Goal: Task Accomplishment & Management: Complete application form

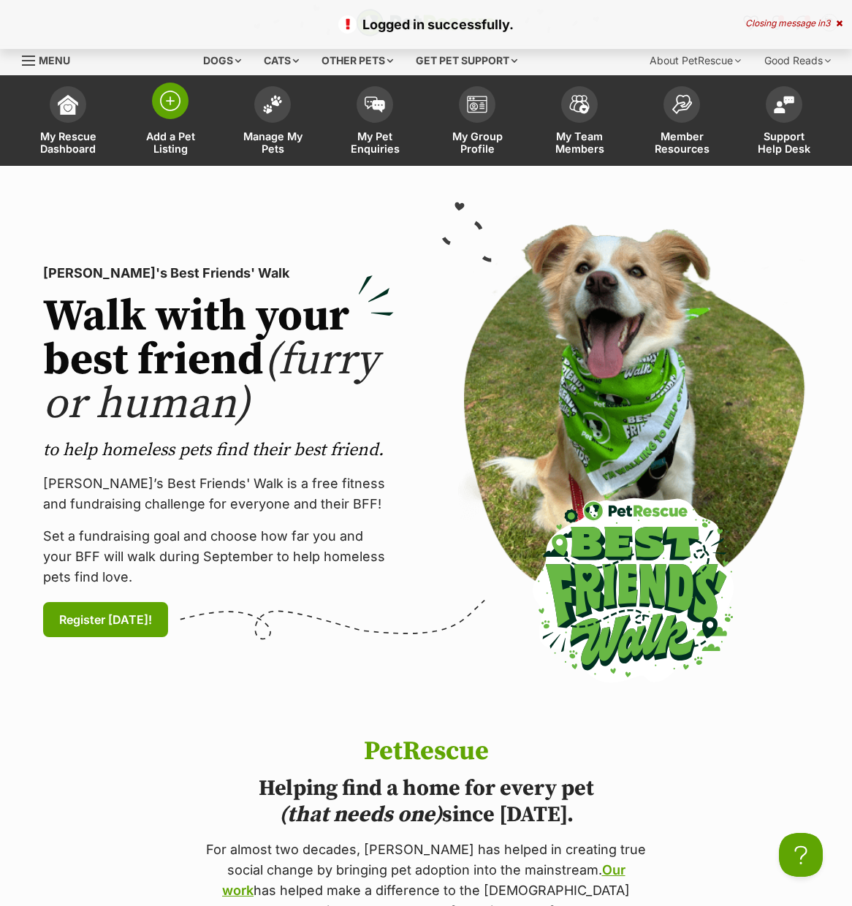
click at [169, 104] on img at bounding box center [170, 101] width 20 height 20
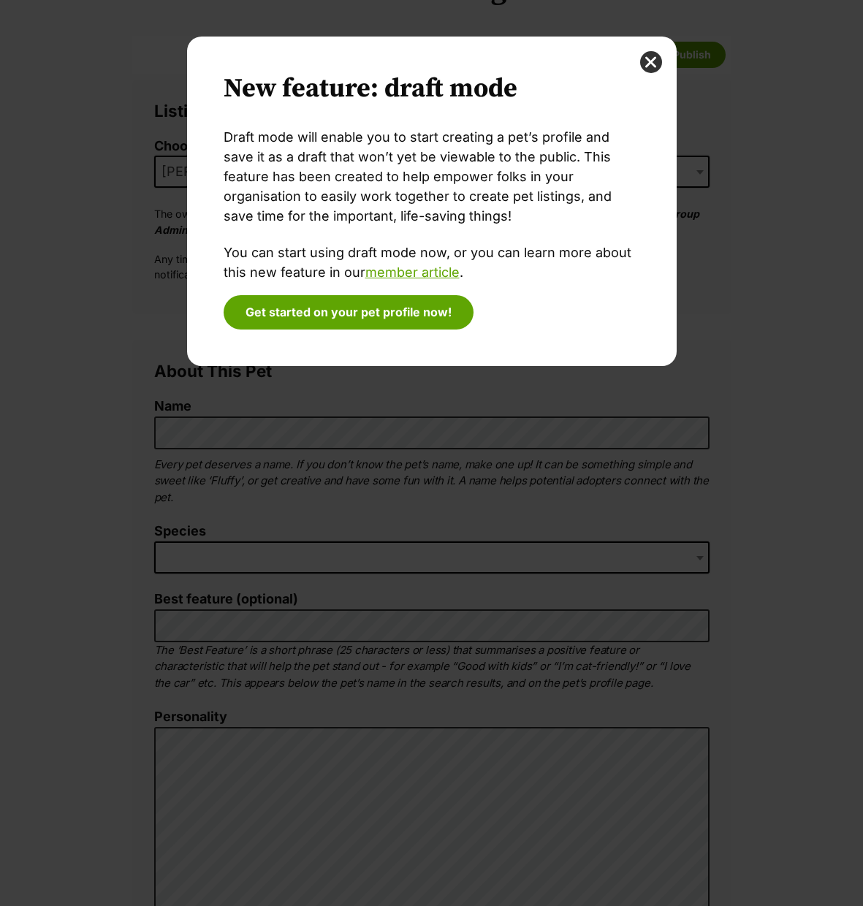
drag, startPoint x: 652, startPoint y: 56, endPoint x: 497, endPoint y: 169, distance: 192.0
click at [652, 56] on button "close" at bounding box center [651, 62] width 22 height 22
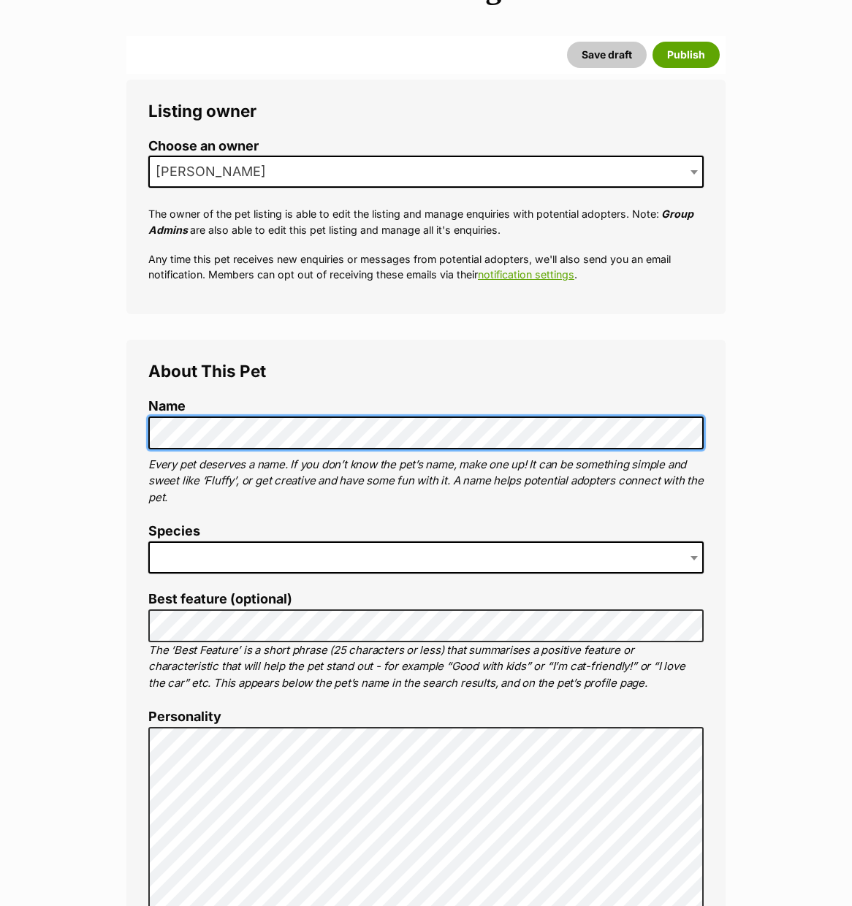
scroll to position [360, 0]
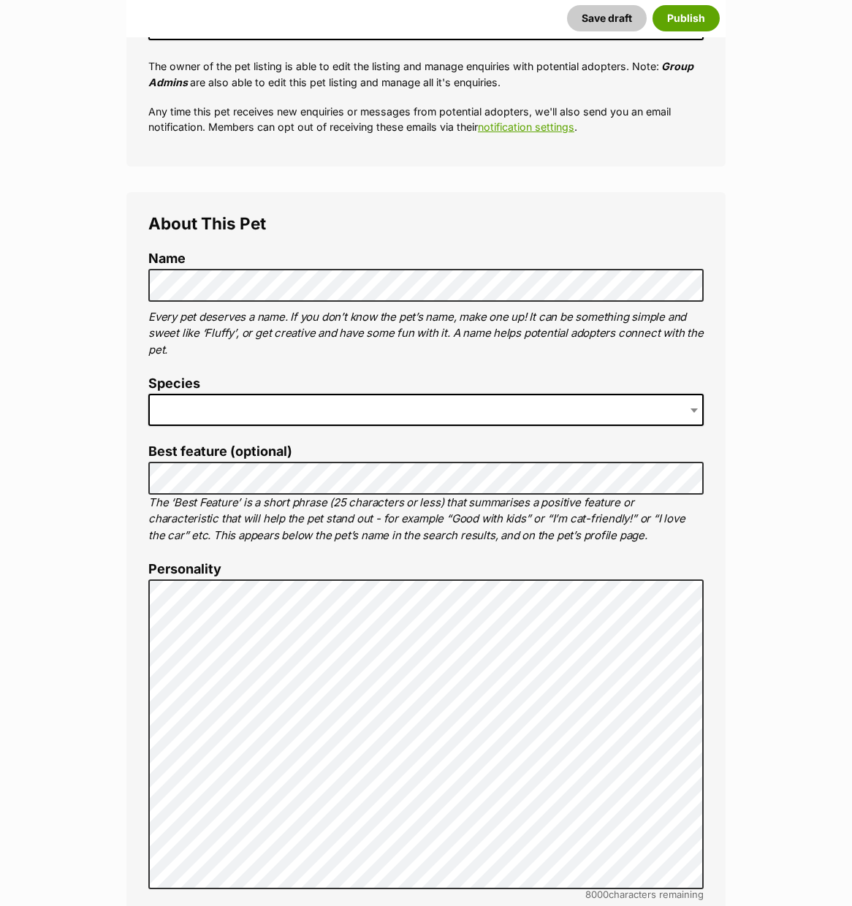
click at [230, 408] on span at bounding box center [425, 410] width 555 height 32
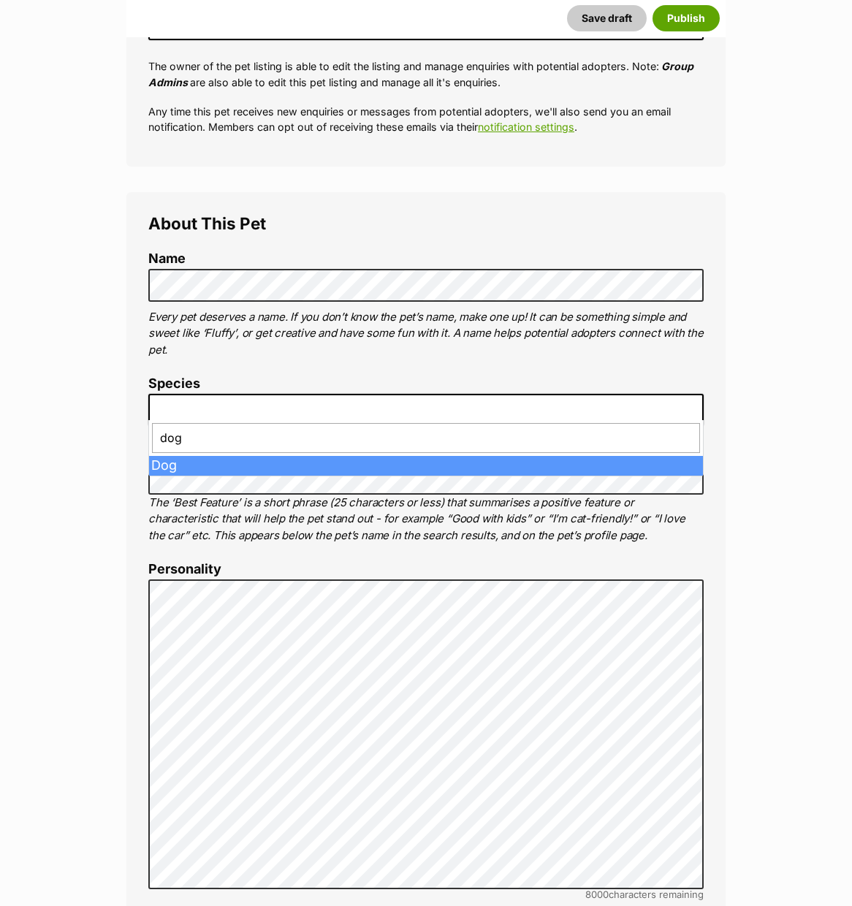
type input "dog"
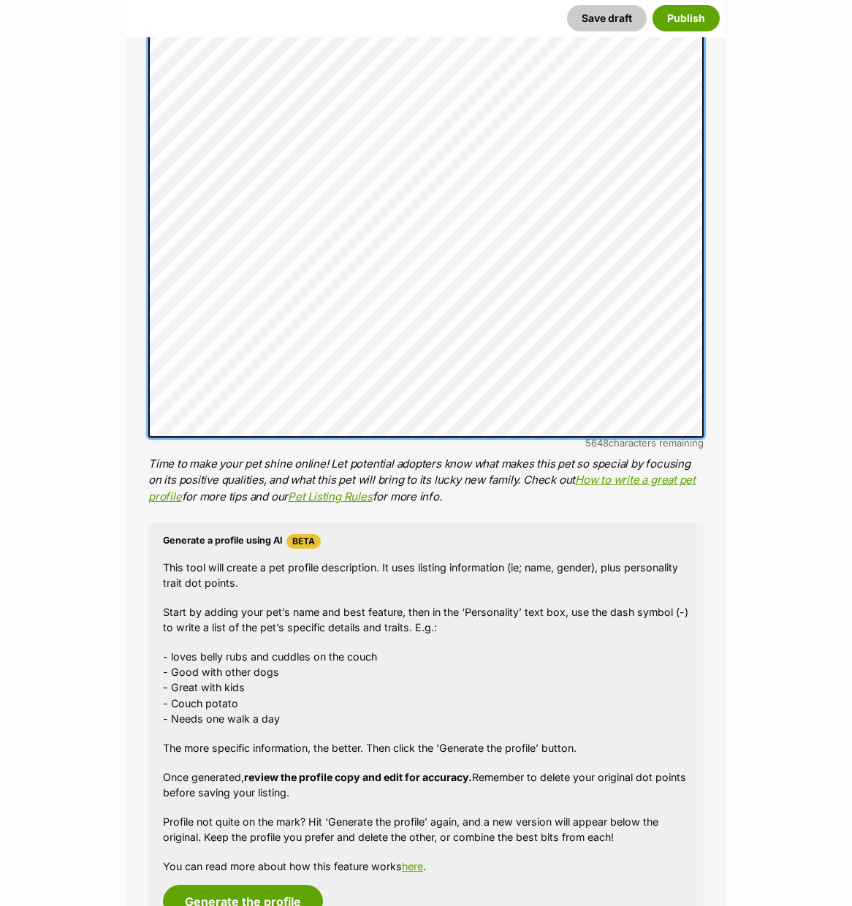
scroll to position [1178, 0]
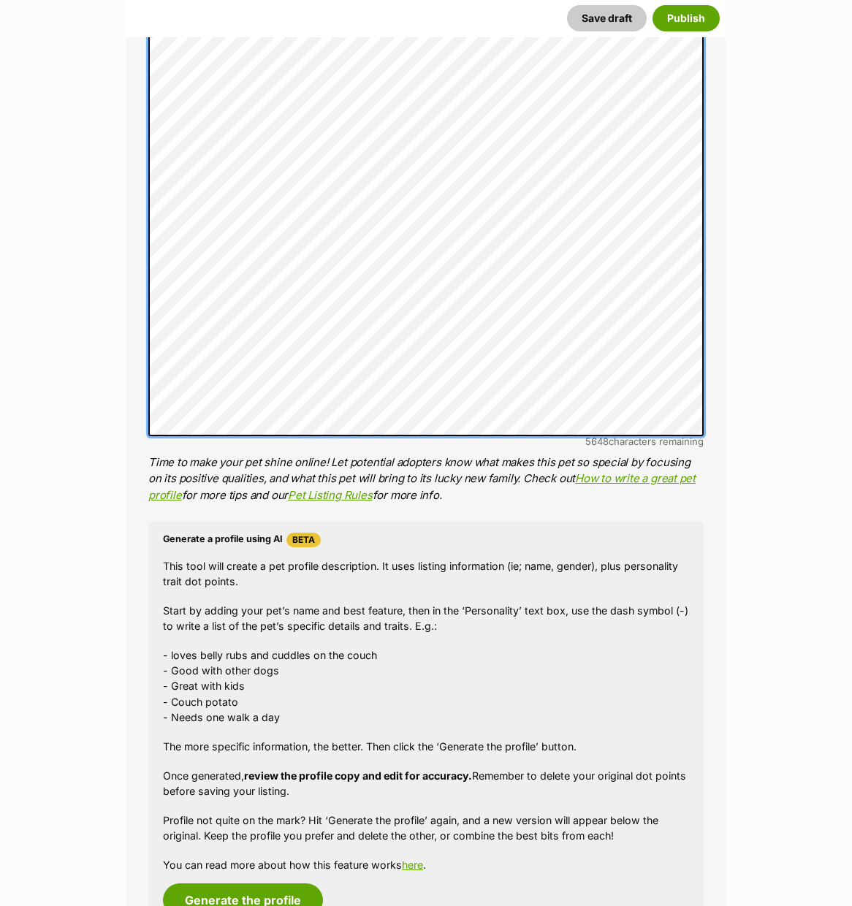
click at [133, 413] on div "About This Pet Name Henlo there, it looks like you might be using the pet name …" at bounding box center [425, 164] width 599 height 1580
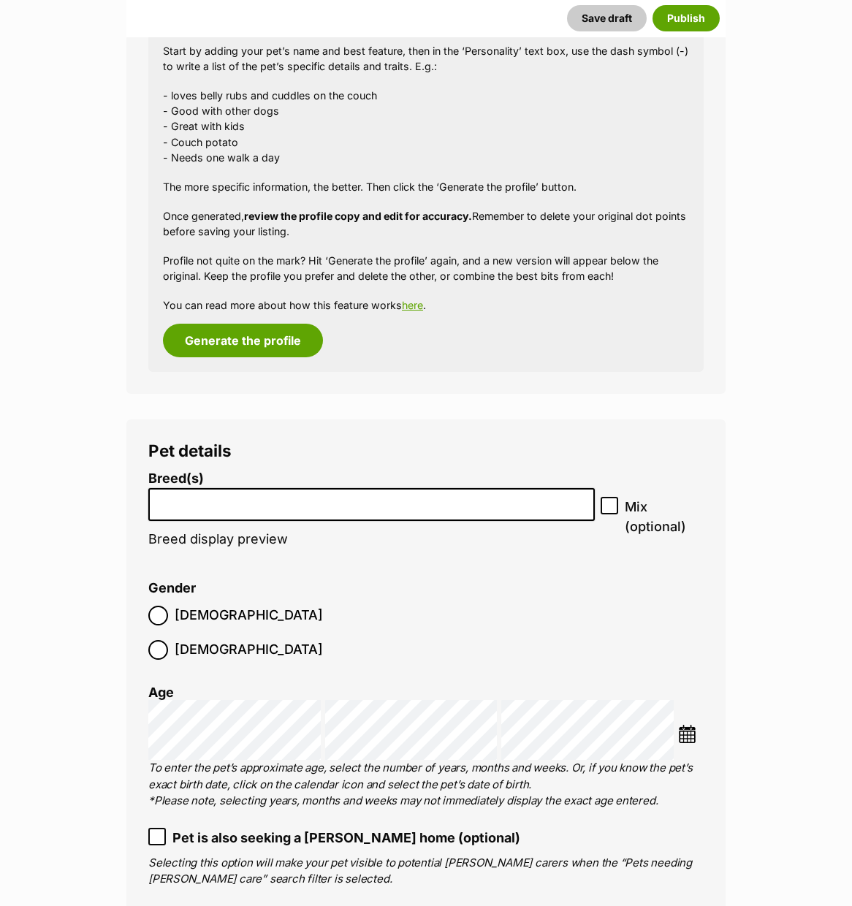
scroll to position [1769, 0]
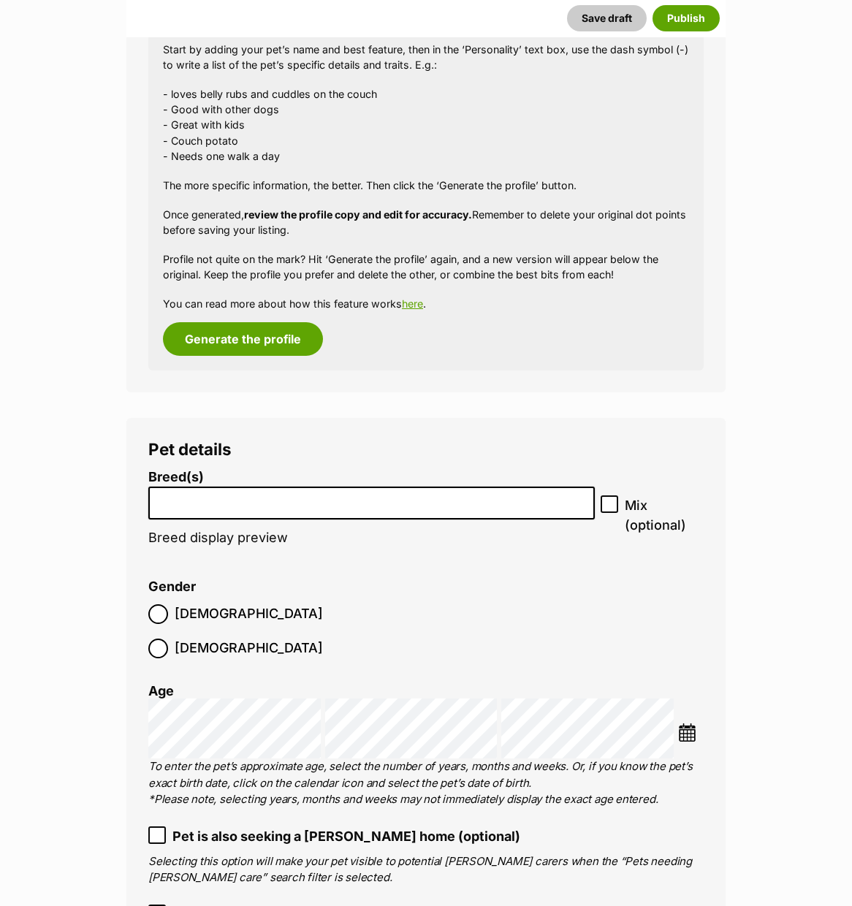
click at [251, 492] on input "search" at bounding box center [371, 499] width 436 height 15
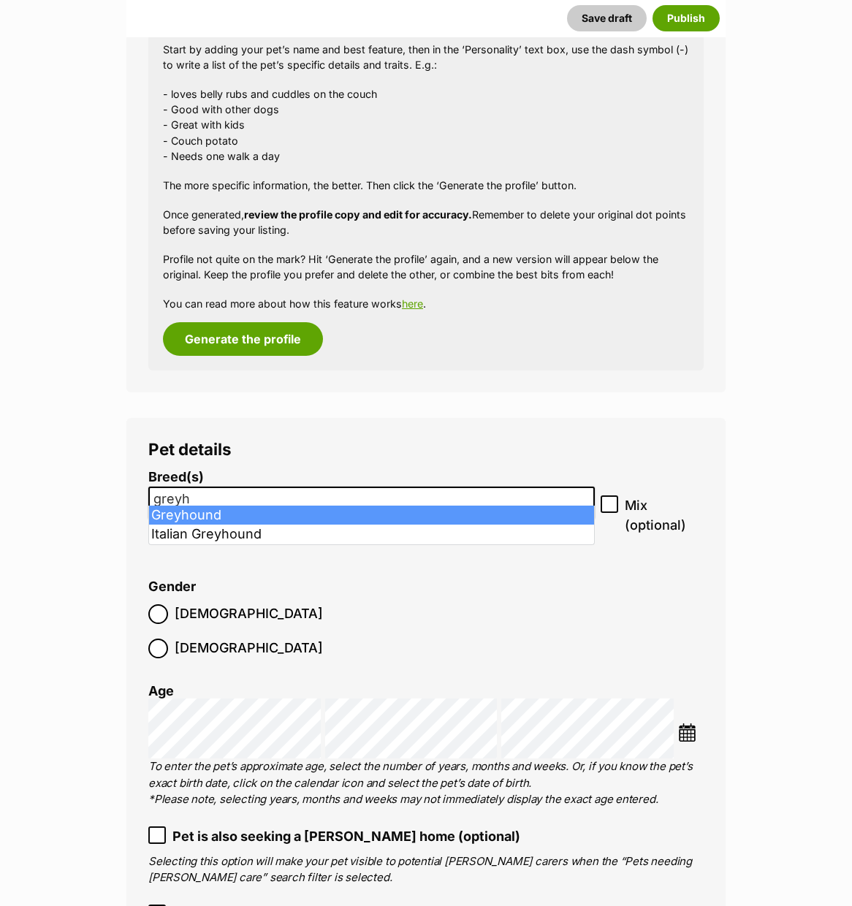
type input "greyh"
select select "101"
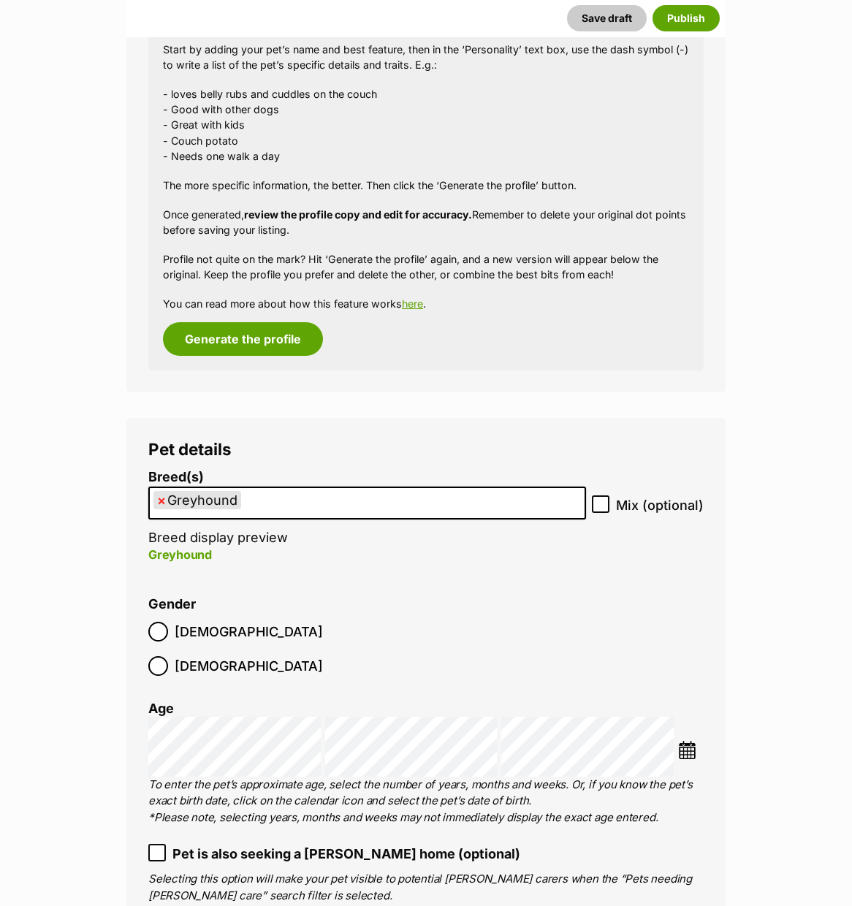
scroll to position [2087, 0]
drag, startPoint x: 237, startPoint y: 610, endPoint x: 235, endPoint y: 656, distance: 46.1
click at [237, 656] on label "Female" at bounding box center [235, 666] width 175 height 20
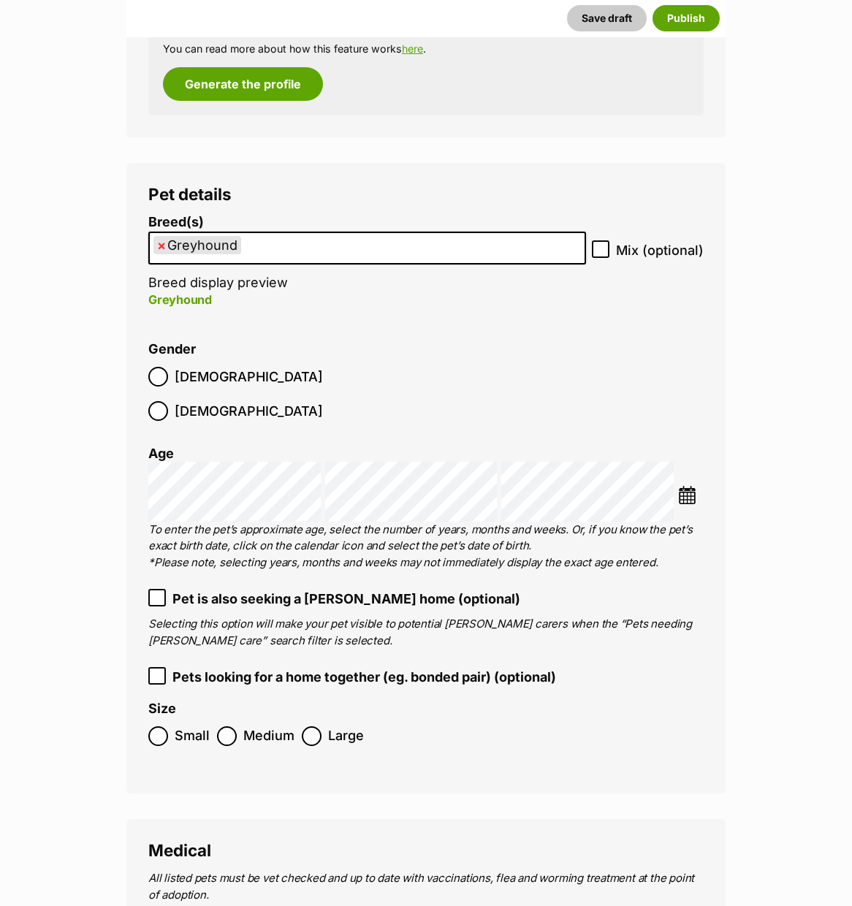
scroll to position [2024, 0]
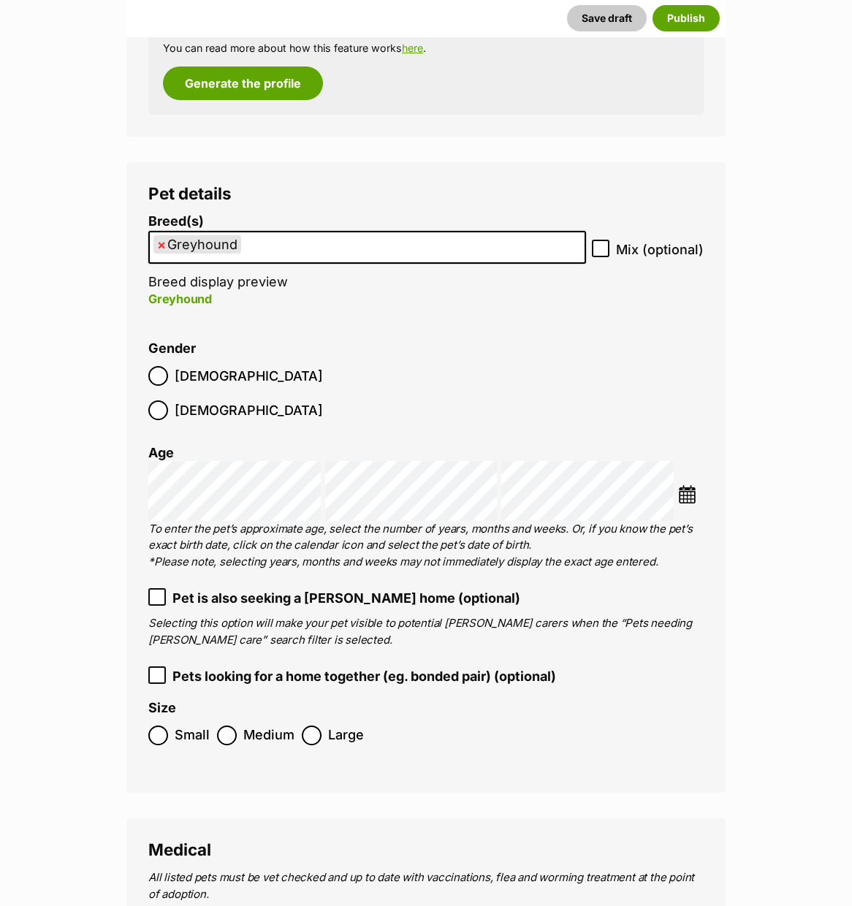
click at [321, 725] on label "Large" at bounding box center [333, 735] width 62 height 20
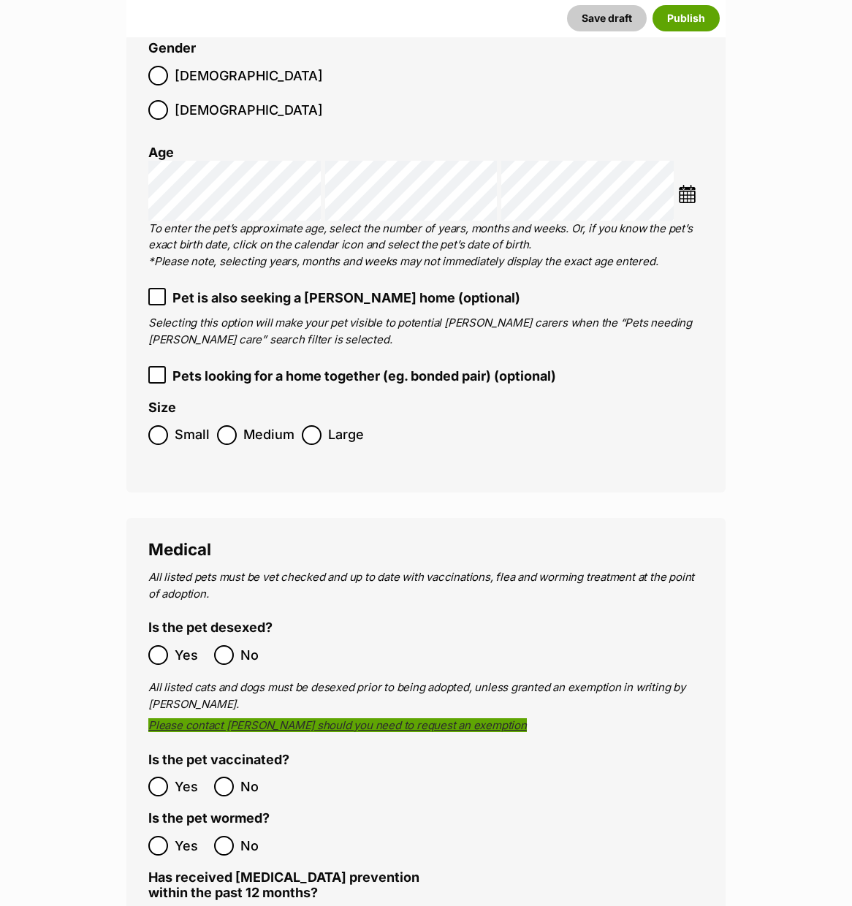
scroll to position [2391, 0]
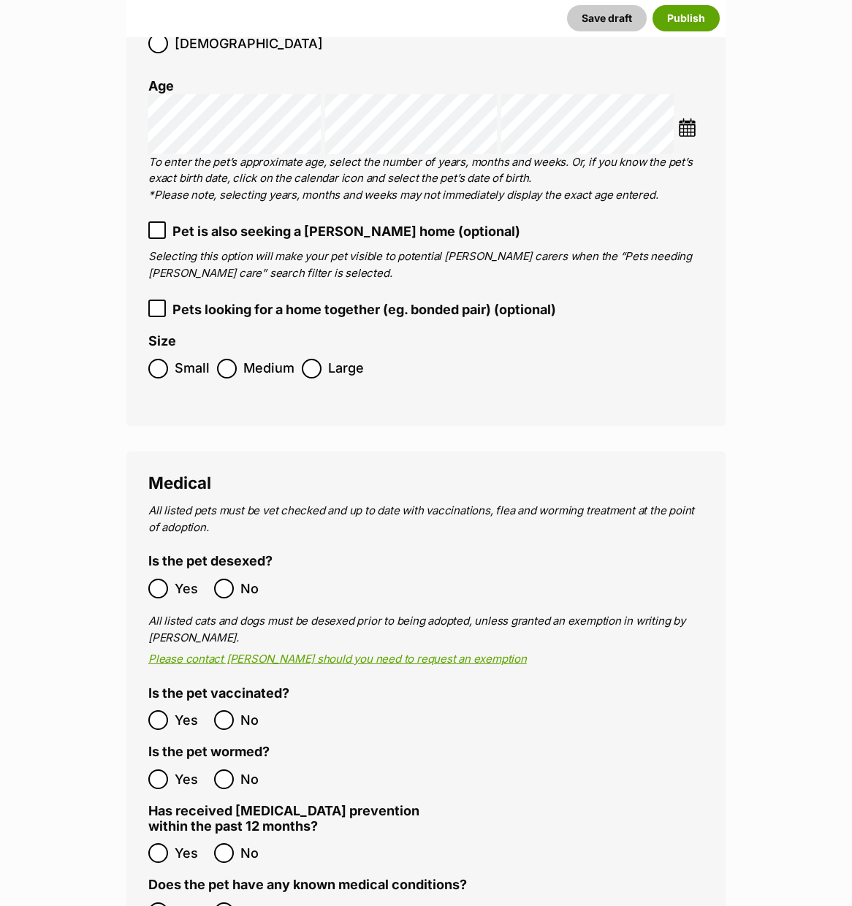
click at [180, 579] on span "Yes" at bounding box center [191, 589] width 32 height 20
drag, startPoint x: 169, startPoint y: 666, endPoint x: 167, endPoint y: 701, distance: 35.1
click at [169, 710] on label "Yes" at bounding box center [177, 720] width 58 height 20
click at [243, 843] on span "No" at bounding box center [256, 853] width 32 height 20
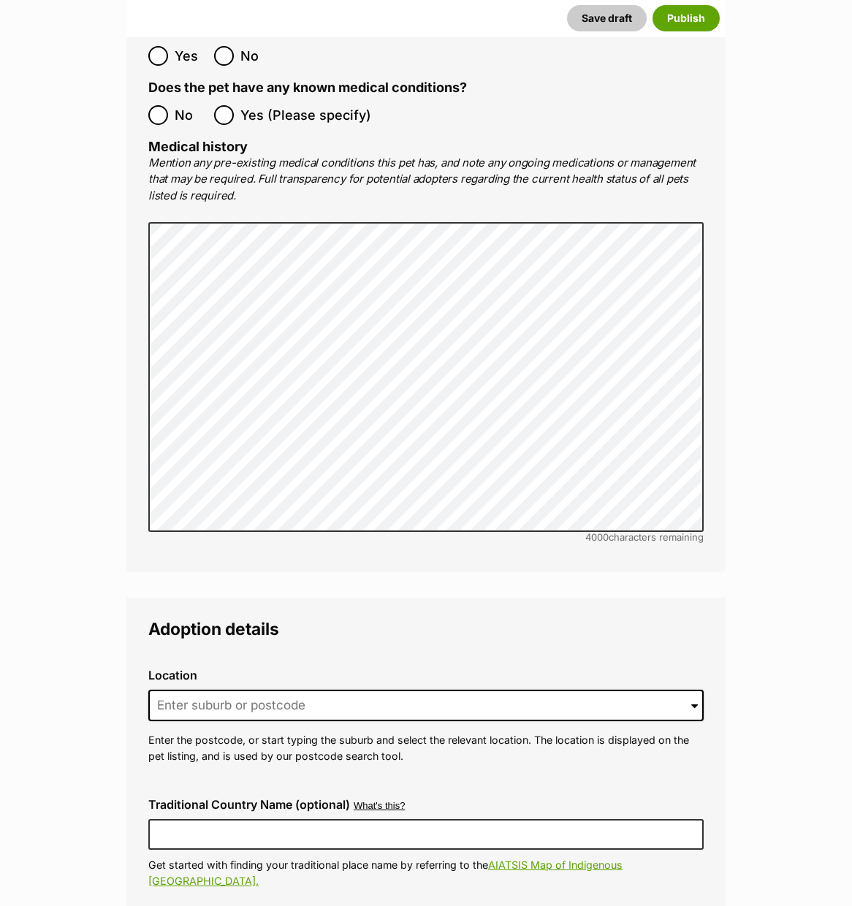
scroll to position [3237, 0]
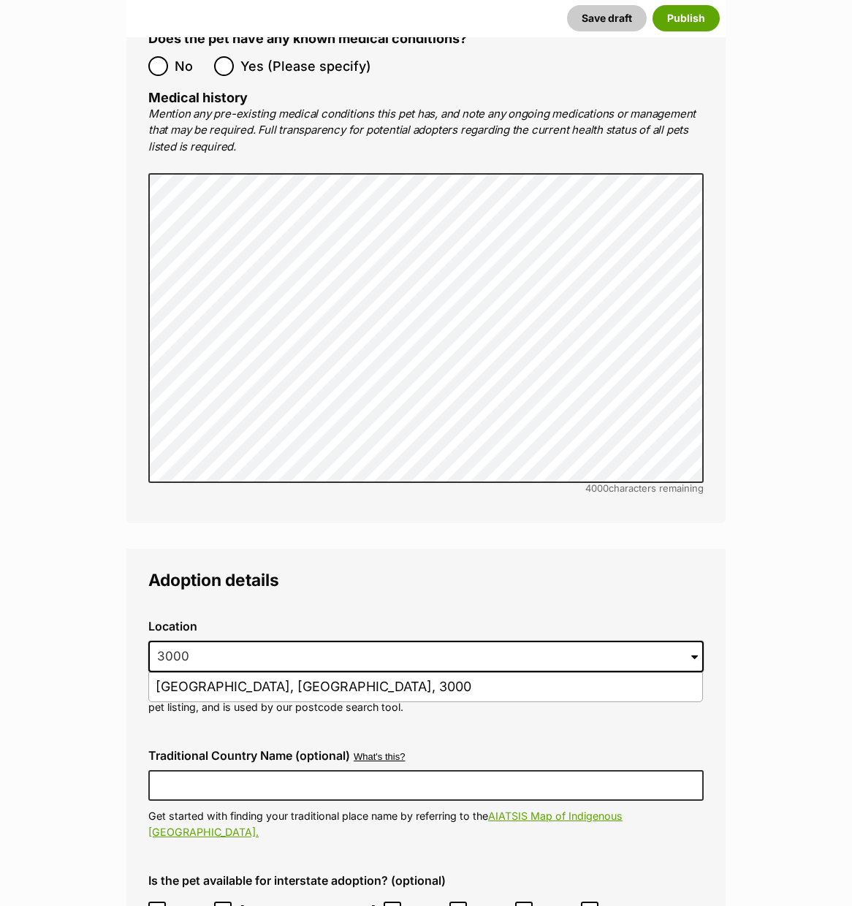
click at [205, 673] on li "Melbourne, Victoria, 3000" at bounding box center [425, 687] width 553 height 28
type input "Melbourne, Victoria, 3000"
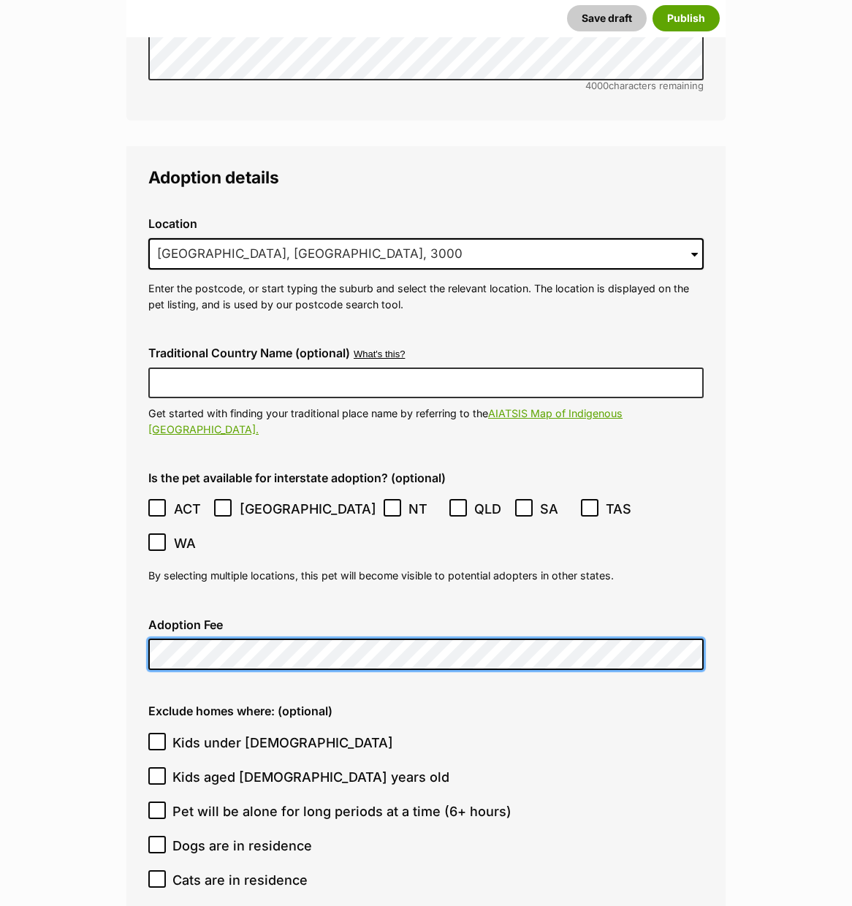
scroll to position [3641, 0]
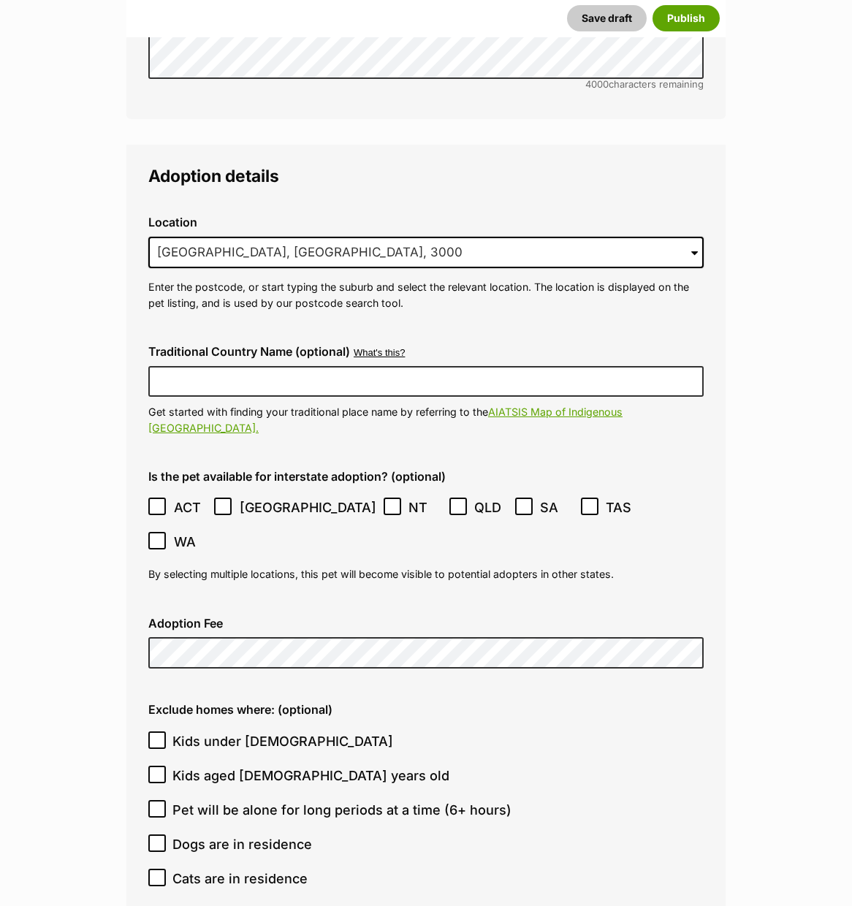
click at [178, 731] on span "Kids under 5 years old" at bounding box center [282, 741] width 221 height 20
click at [166, 731] on input "Kids under 5 years old" at bounding box center [157, 740] width 18 height 18
checkbox input "true"
click at [178, 800] on span "Pet will be alone for long periods at a time (6+ hours)" at bounding box center [341, 810] width 339 height 20
click at [166, 800] on input "Pet will be alone for long periods at a time (6+ hours)" at bounding box center [157, 809] width 18 height 18
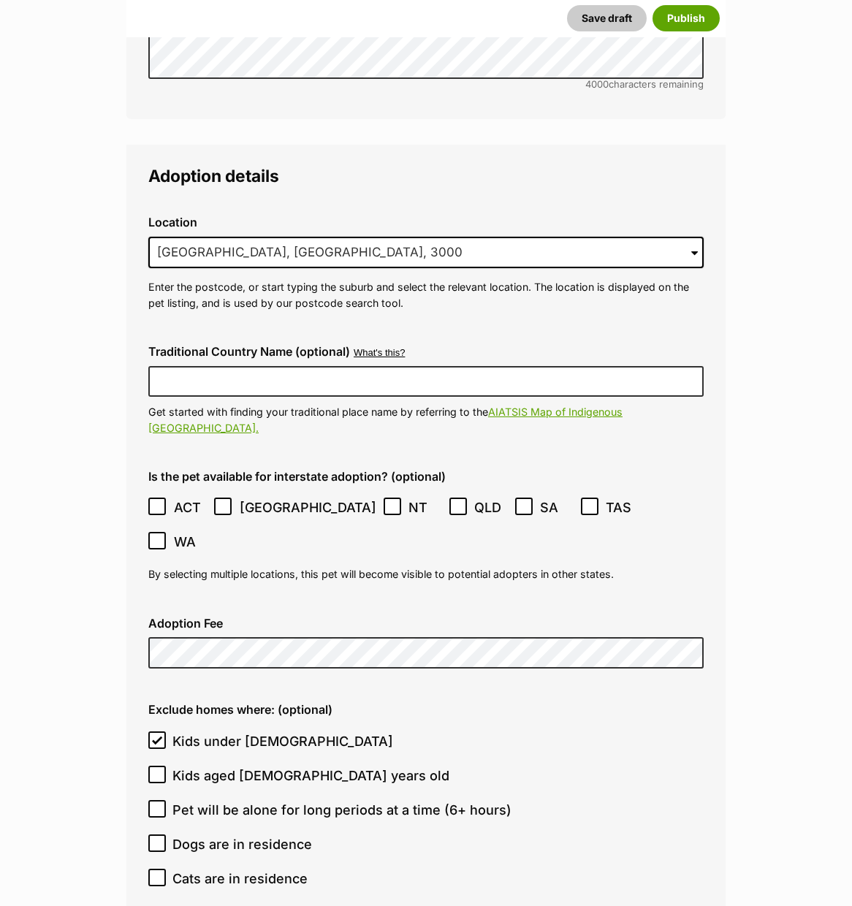
checkbox input "true"
click at [197, 869] on span "Cats are in residence" at bounding box center [239, 879] width 135 height 20
click at [166, 869] on input "Cats are in residence" at bounding box center [157, 878] width 18 height 18
checkbox input "true"
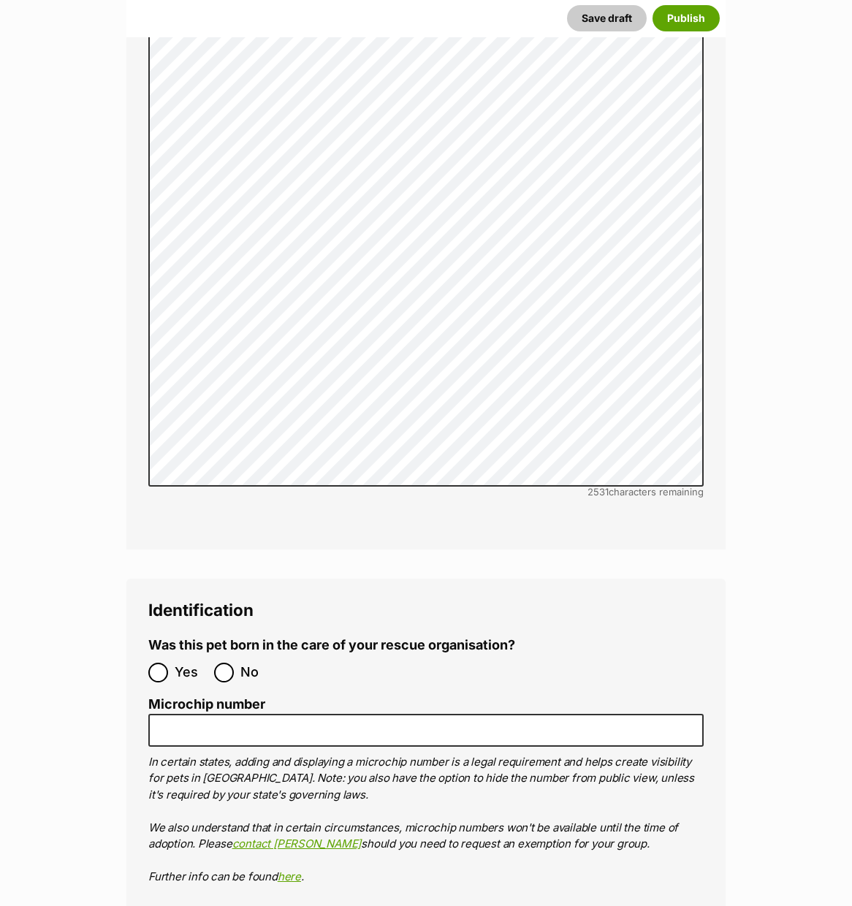
scroll to position [4825, 0]
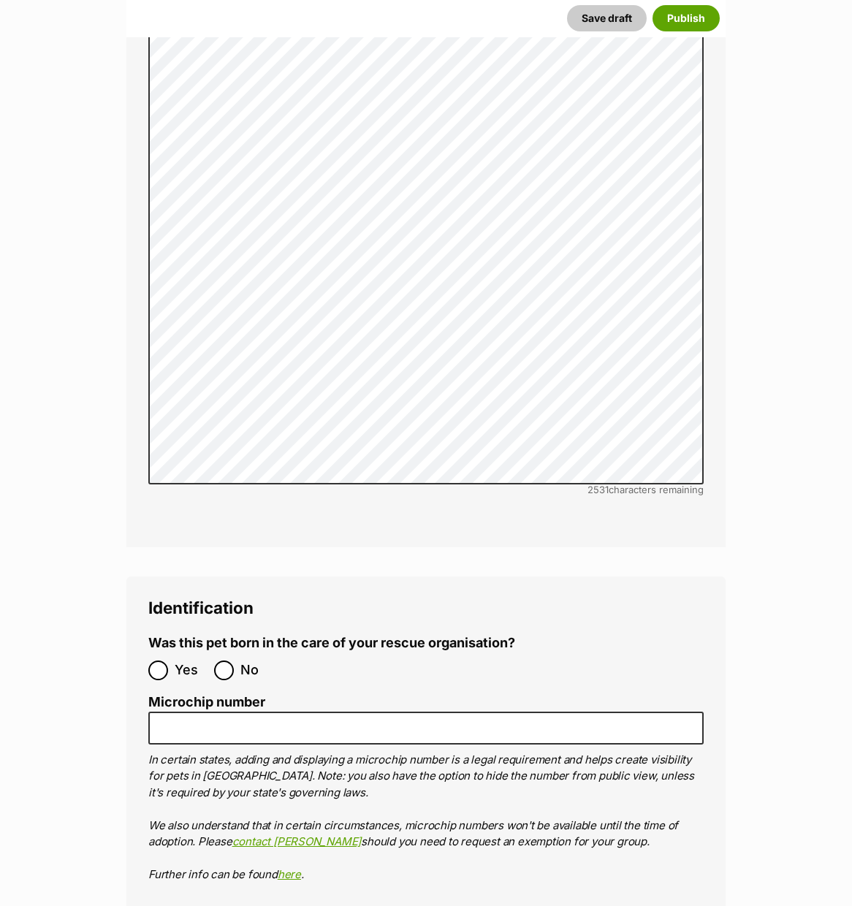
drag, startPoint x: 224, startPoint y: 557, endPoint x: 184, endPoint y: 595, distance: 54.8
click at [224, 660] on input "No" at bounding box center [224, 670] width 20 height 20
radio input "true"
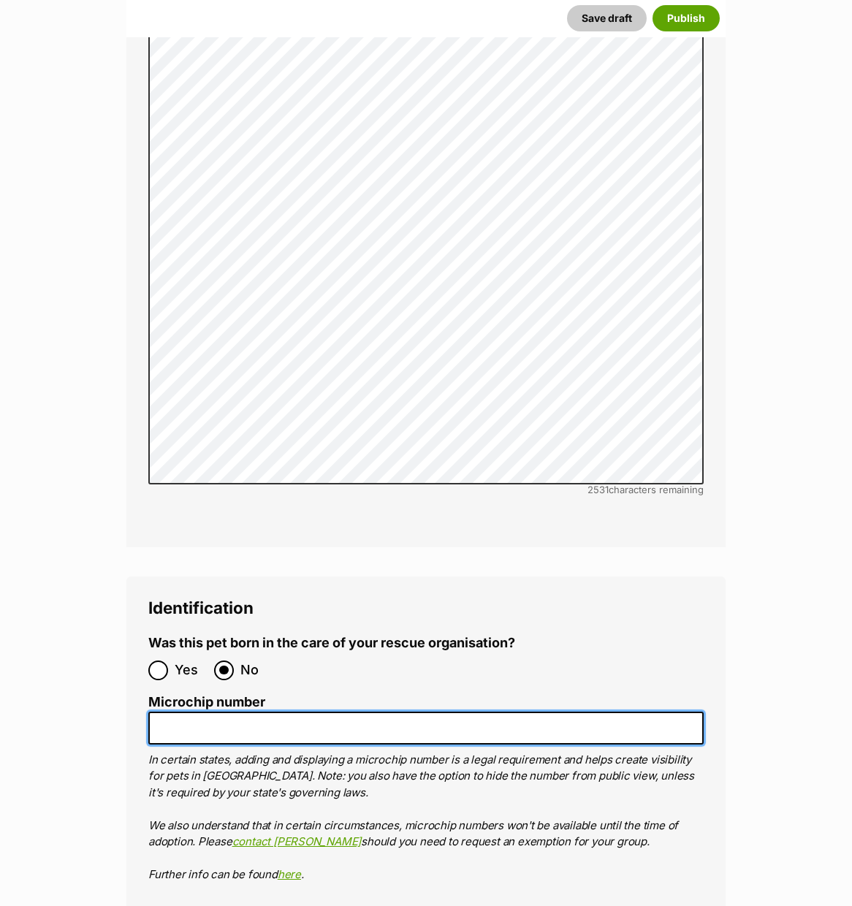
click at [182, 712] on input "Microchip number" at bounding box center [425, 728] width 555 height 33
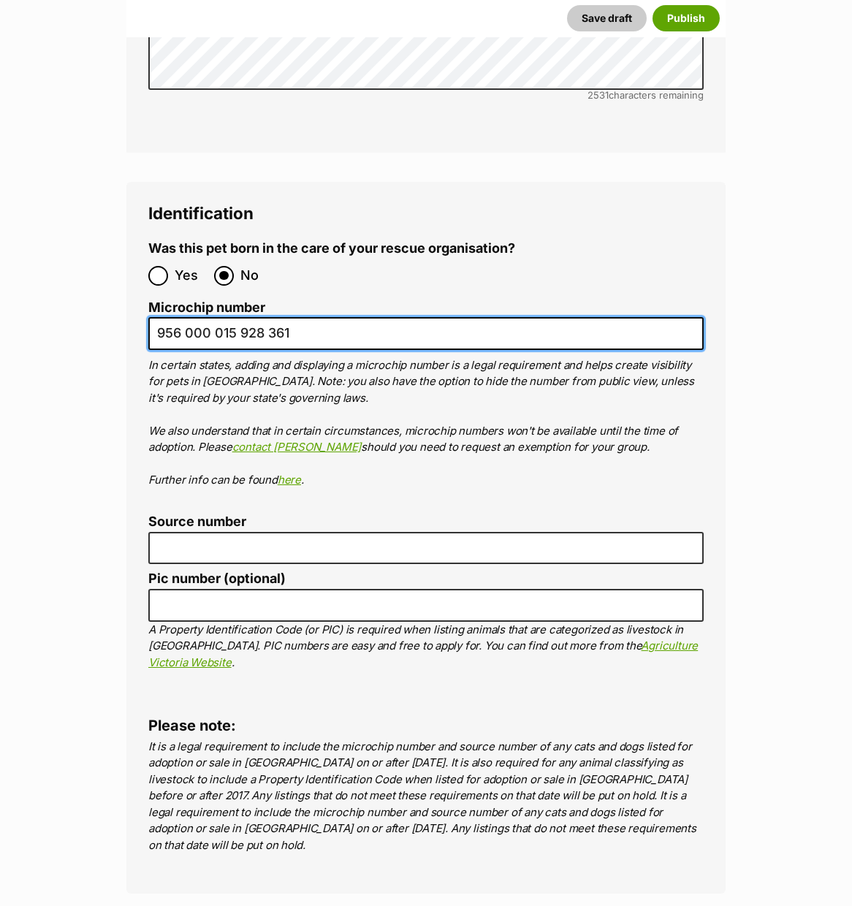
scroll to position [5221, 0]
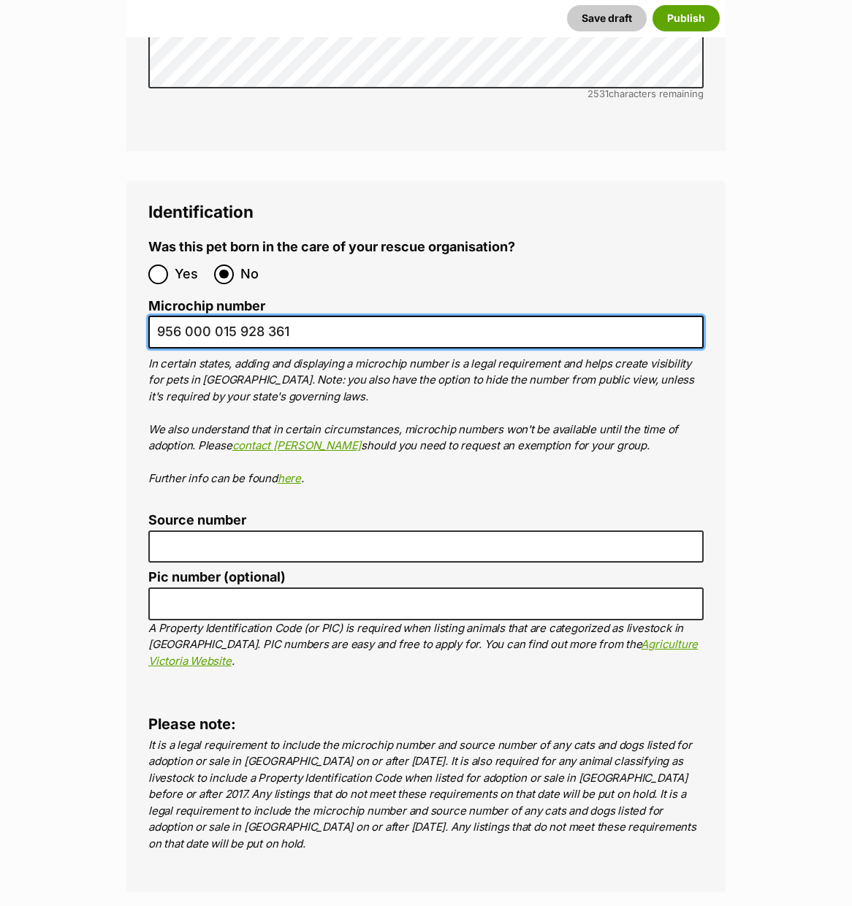
type input "956 000 015 928 361"
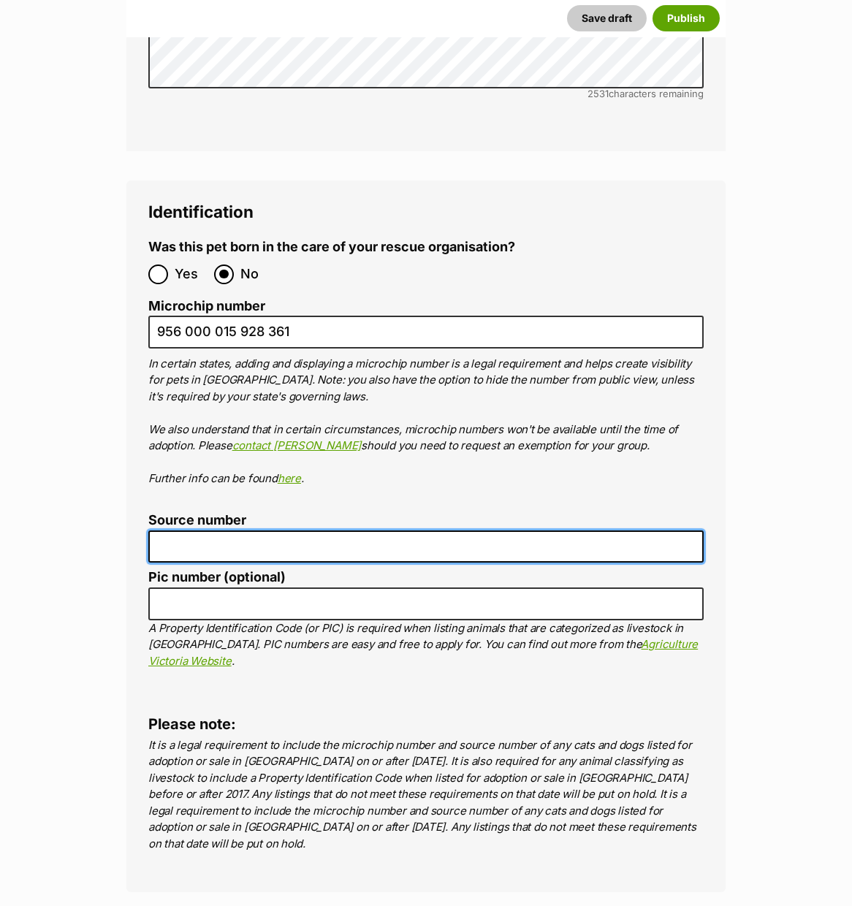
click at [283, 530] on input "Source number" at bounding box center [425, 546] width 555 height 33
type input "re145276"
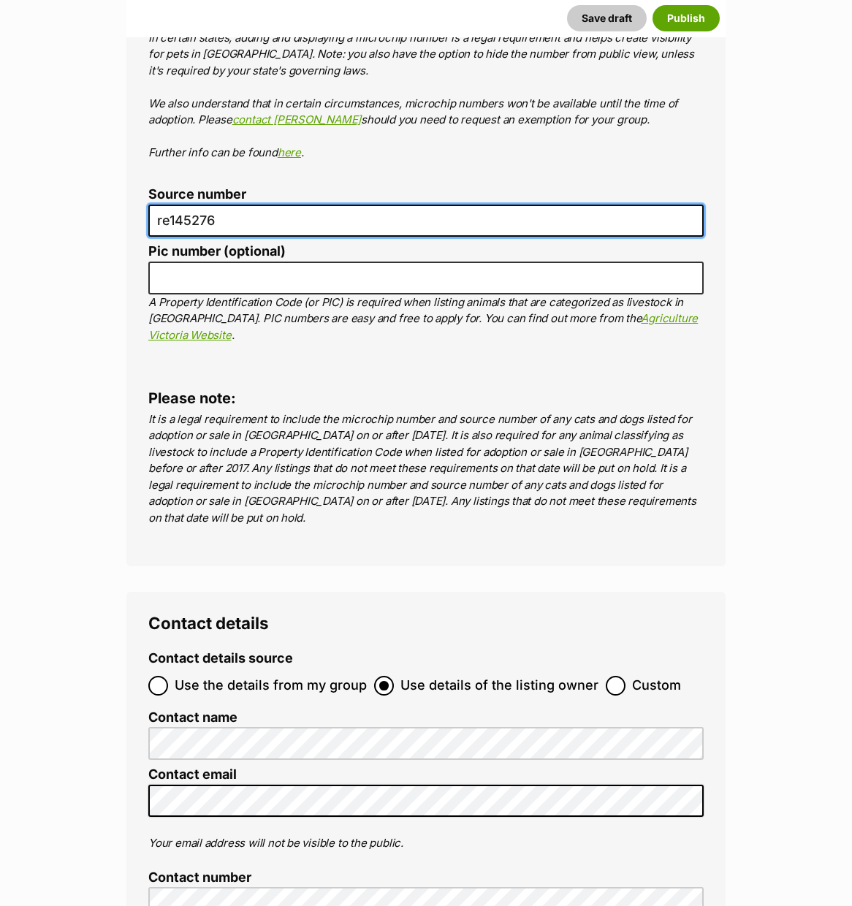
scroll to position [5548, 0]
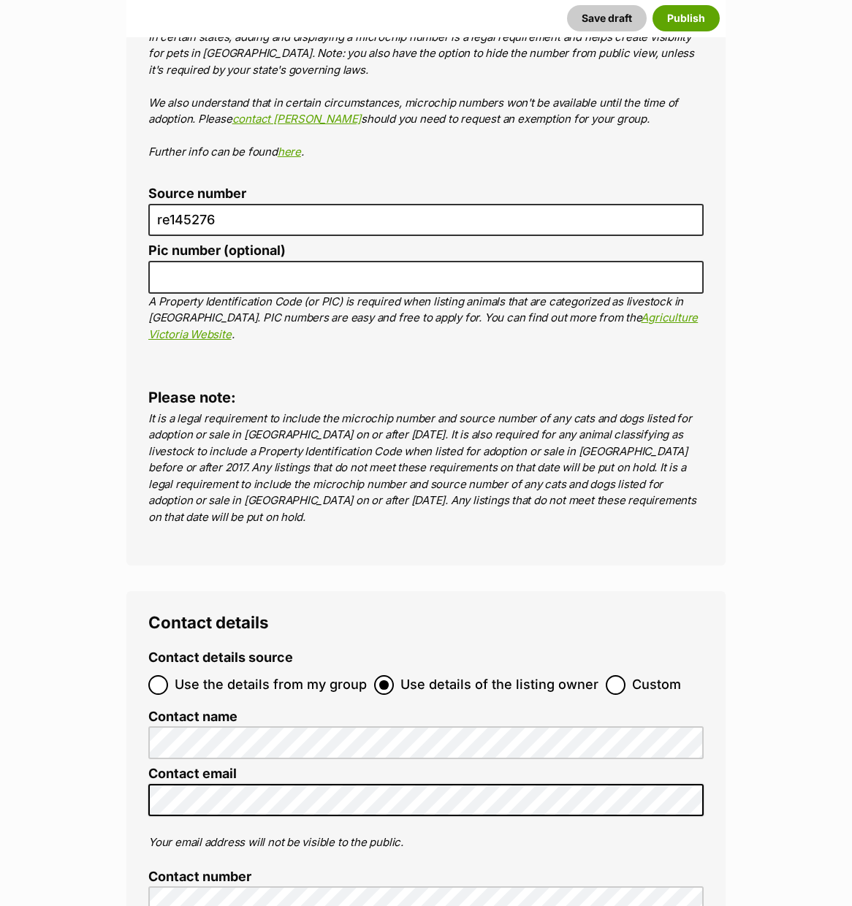
drag, startPoint x: 215, startPoint y: 525, endPoint x: 217, endPoint y: 543, distance: 18.4
click at [215, 675] on span "Use the details from my group" at bounding box center [271, 685] width 192 height 20
click at [168, 675] on input "Use the details from my group" at bounding box center [158, 685] width 20 height 20
radio input "true"
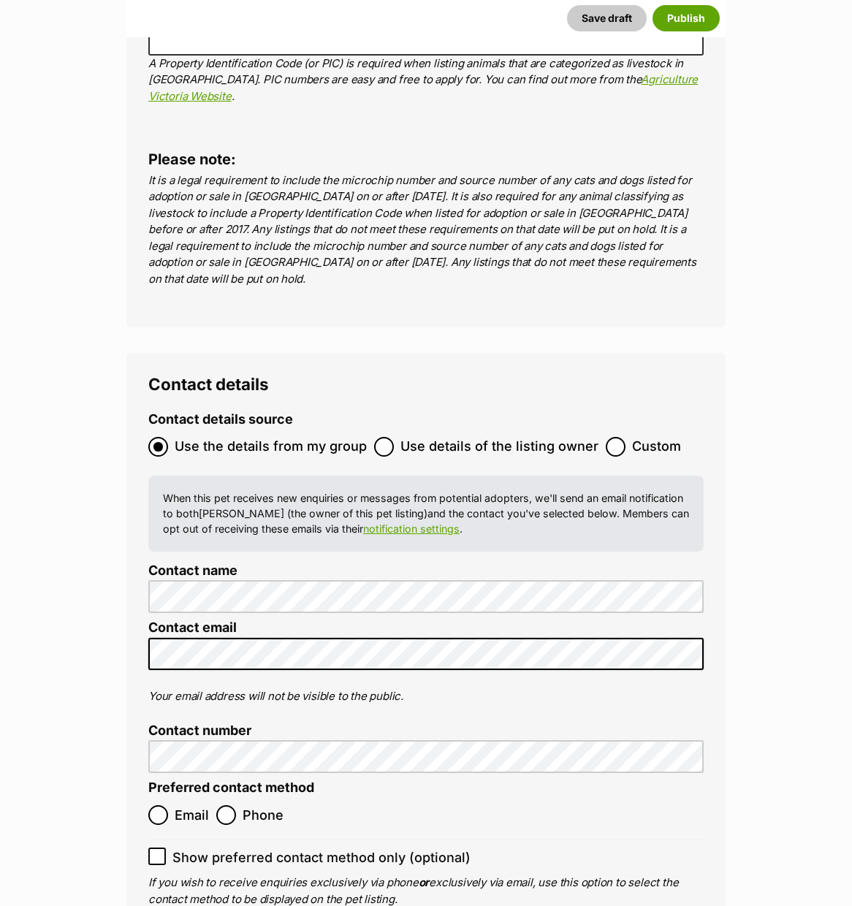
scroll to position [5896, 0]
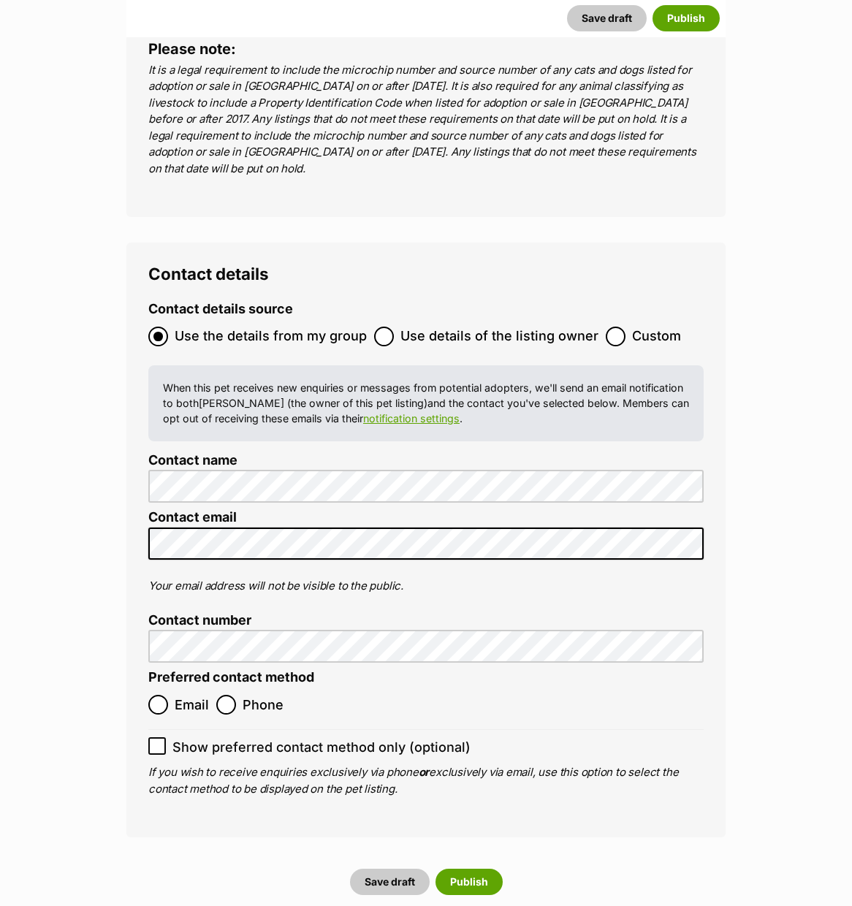
click at [184, 695] on span "Email" at bounding box center [192, 705] width 34 height 20
click at [168, 695] on input "Email" at bounding box center [158, 705] width 20 height 20
radio input "true"
click at [186, 737] on span "Show preferred contact method only (optional)" at bounding box center [321, 747] width 298 height 20
click at [166, 737] on input "Show preferred contact method only (optional)" at bounding box center [157, 746] width 18 height 18
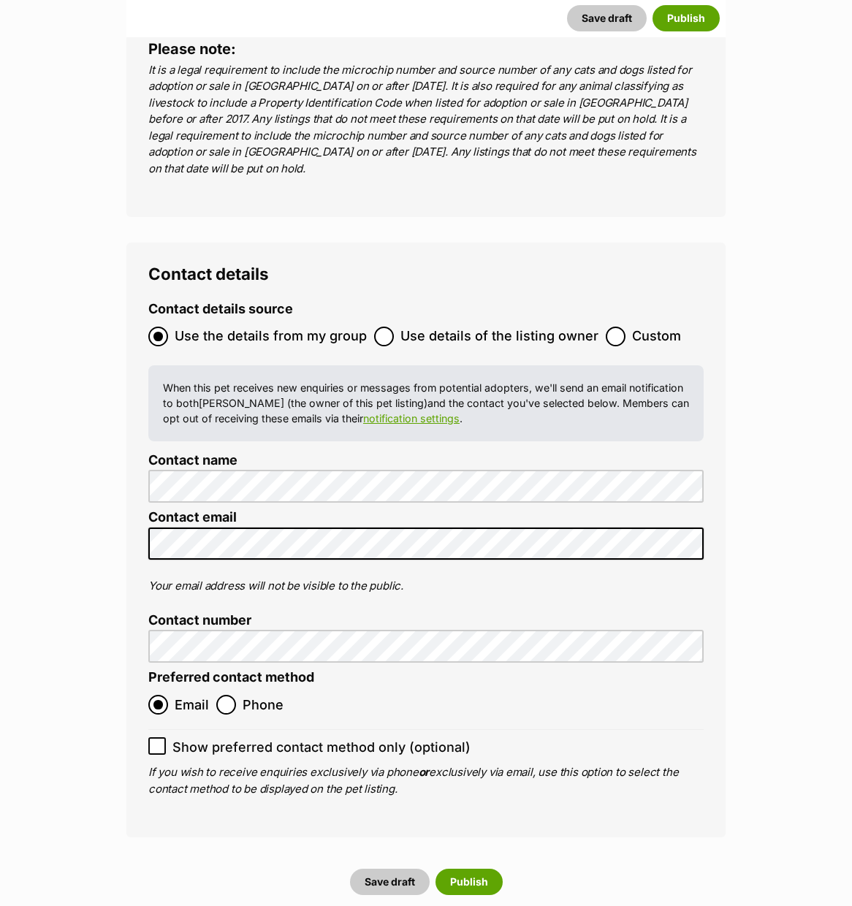
checkbox input "true"
click at [480, 869] on button "Publish" at bounding box center [468, 882] width 67 height 26
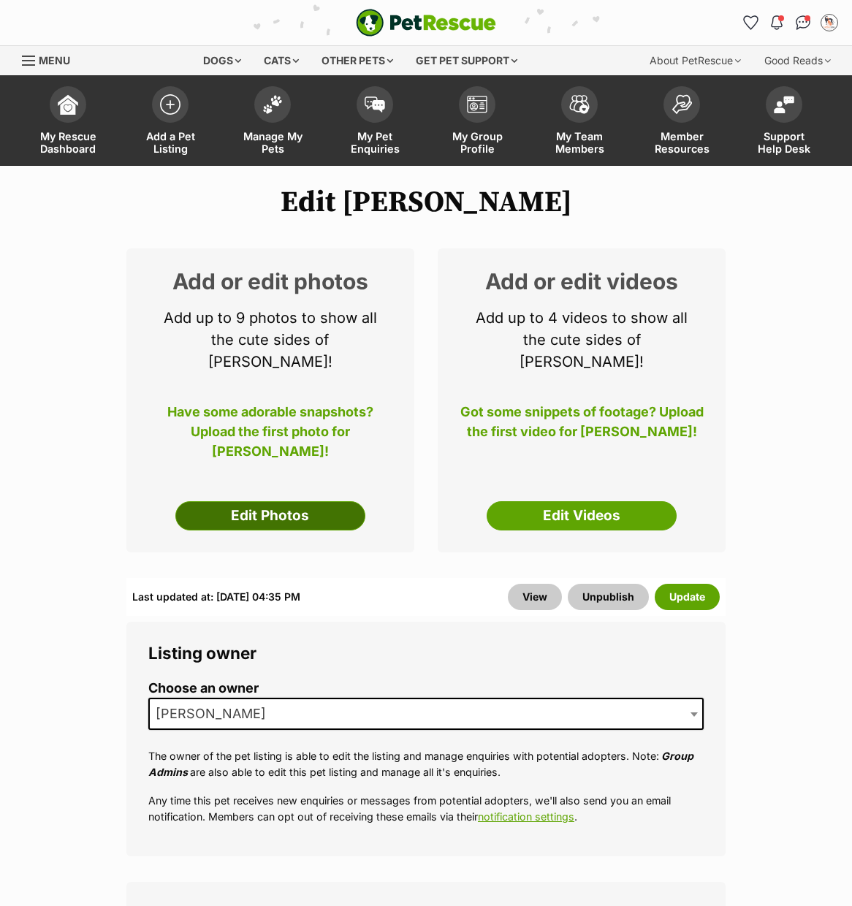
click at [265, 501] on link "Edit Photos" at bounding box center [270, 515] width 190 height 29
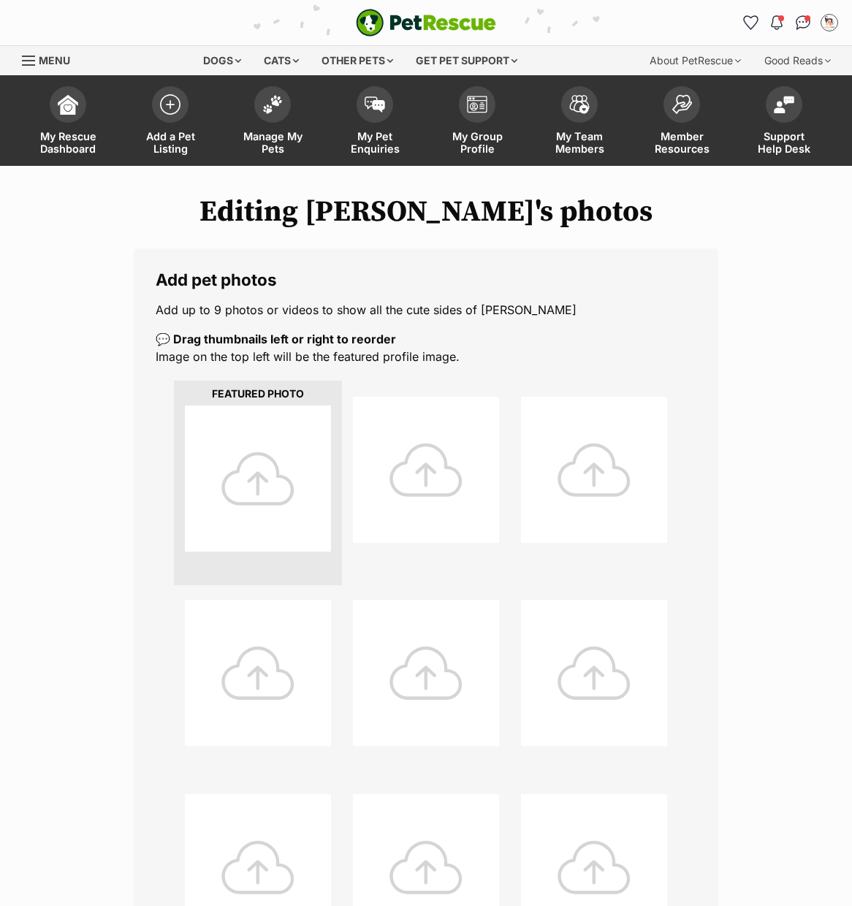
click at [280, 471] on div at bounding box center [258, 478] width 146 height 146
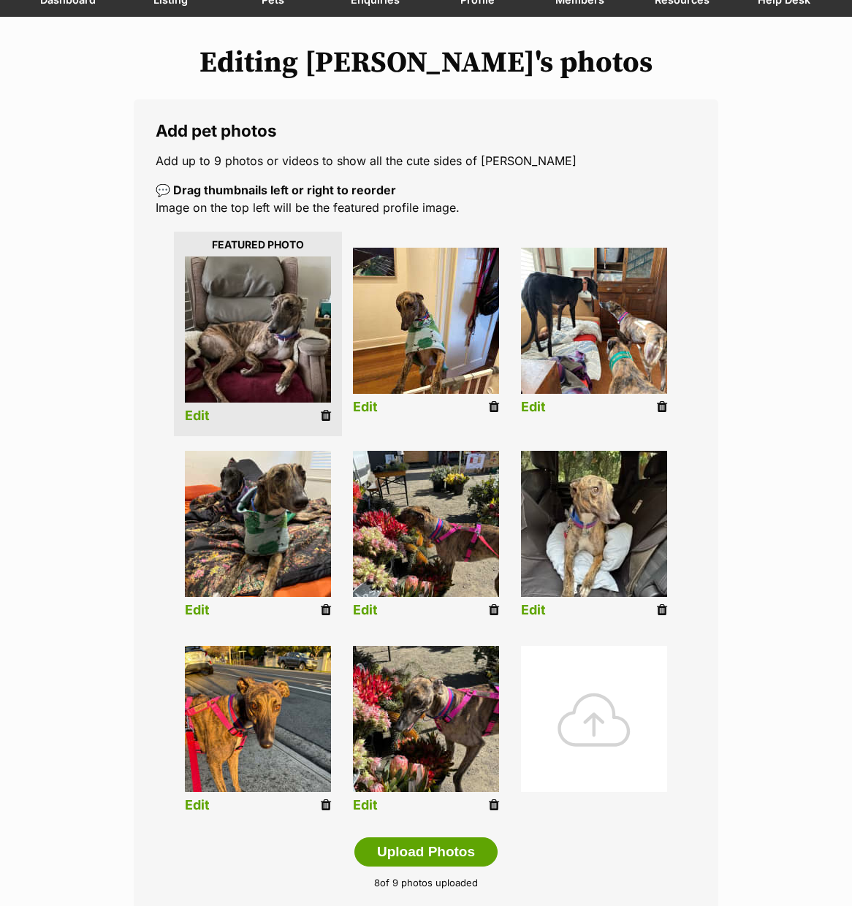
scroll to position [205, 0]
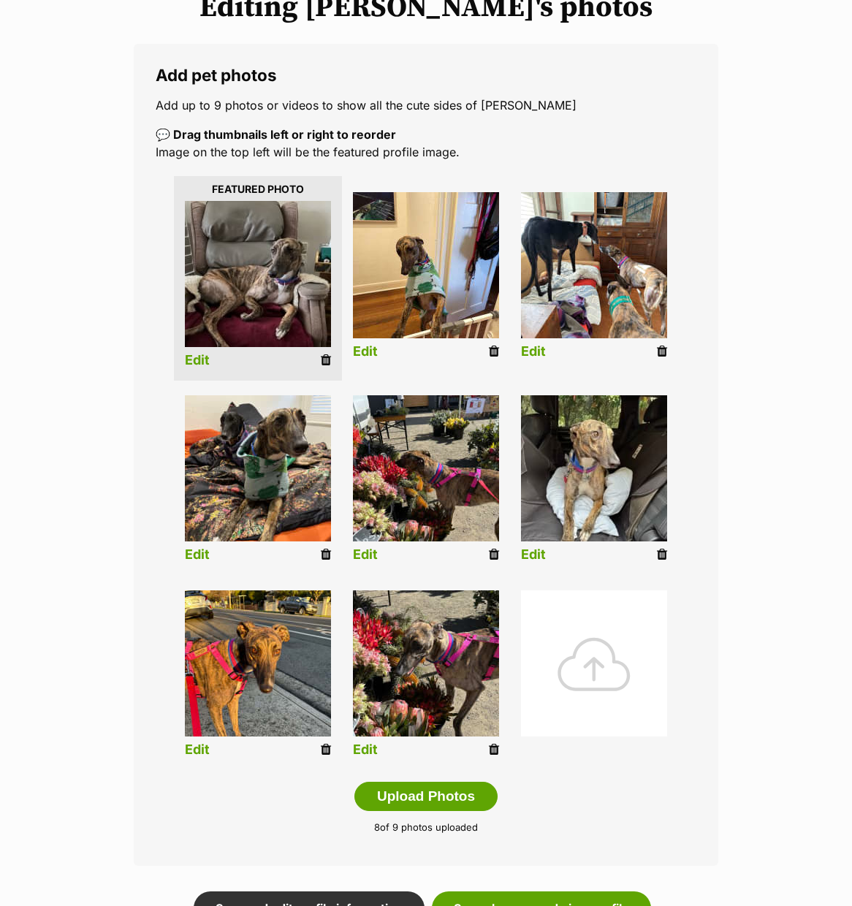
drag, startPoint x: 492, startPoint y: 549, endPoint x: 537, endPoint y: 485, distance: 78.6
click at [492, 549] on icon at bounding box center [494, 554] width 10 height 13
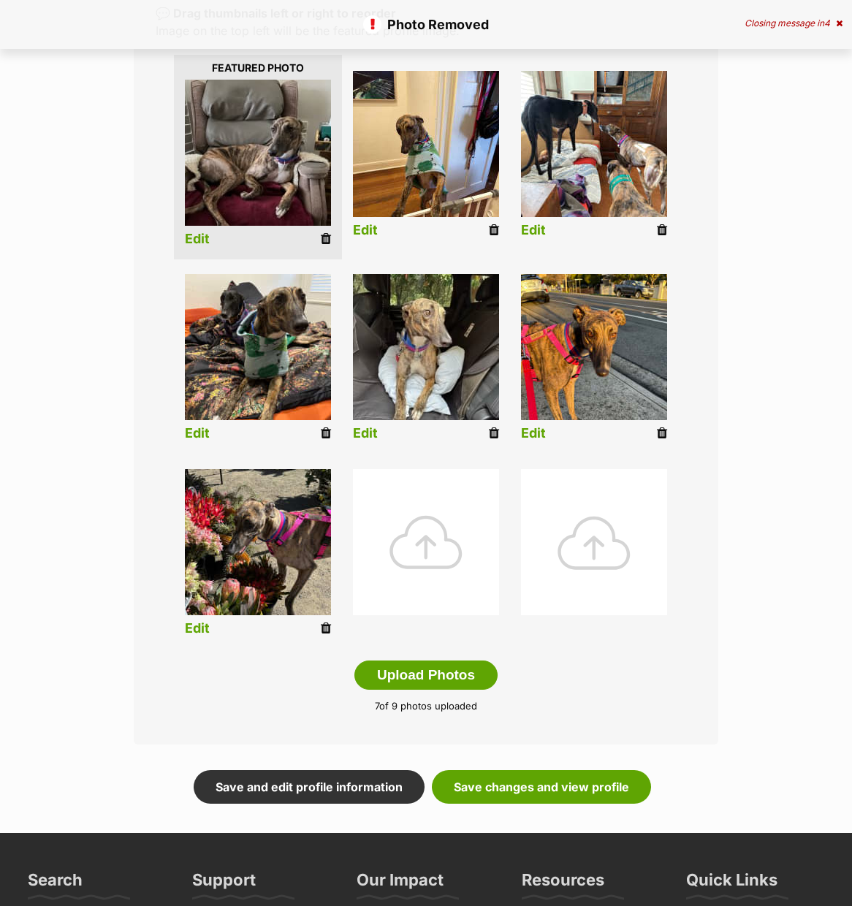
click at [430, 536] on div at bounding box center [426, 542] width 146 height 146
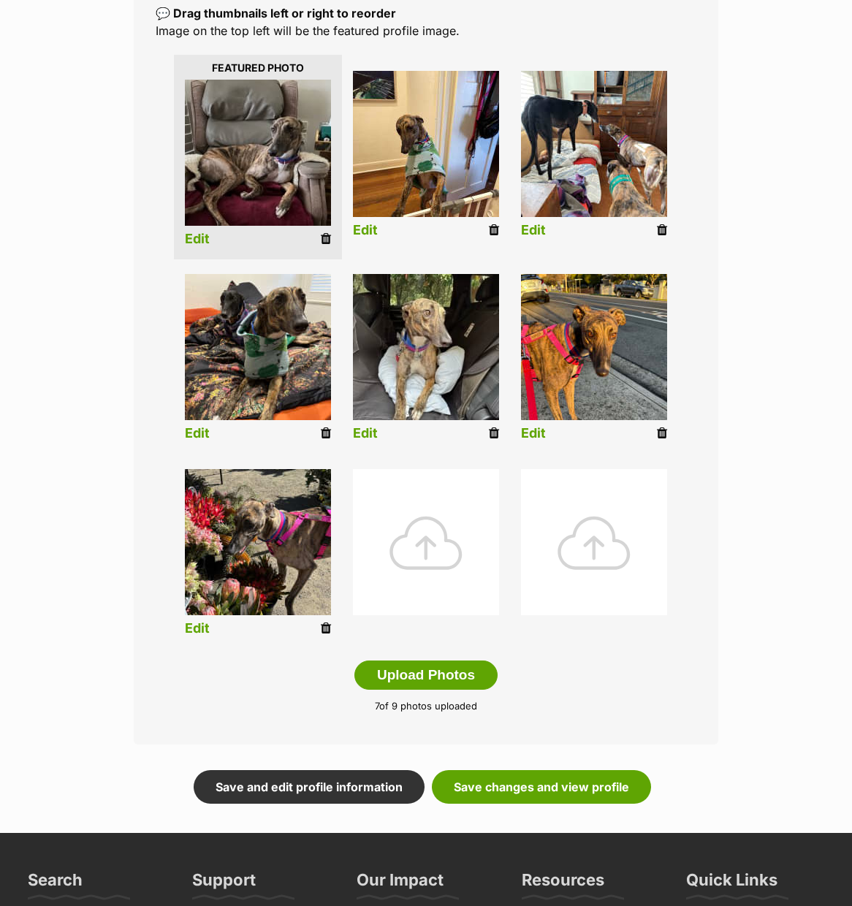
click at [418, 550] on div at bounding box center [426, 542] width 146 height 146
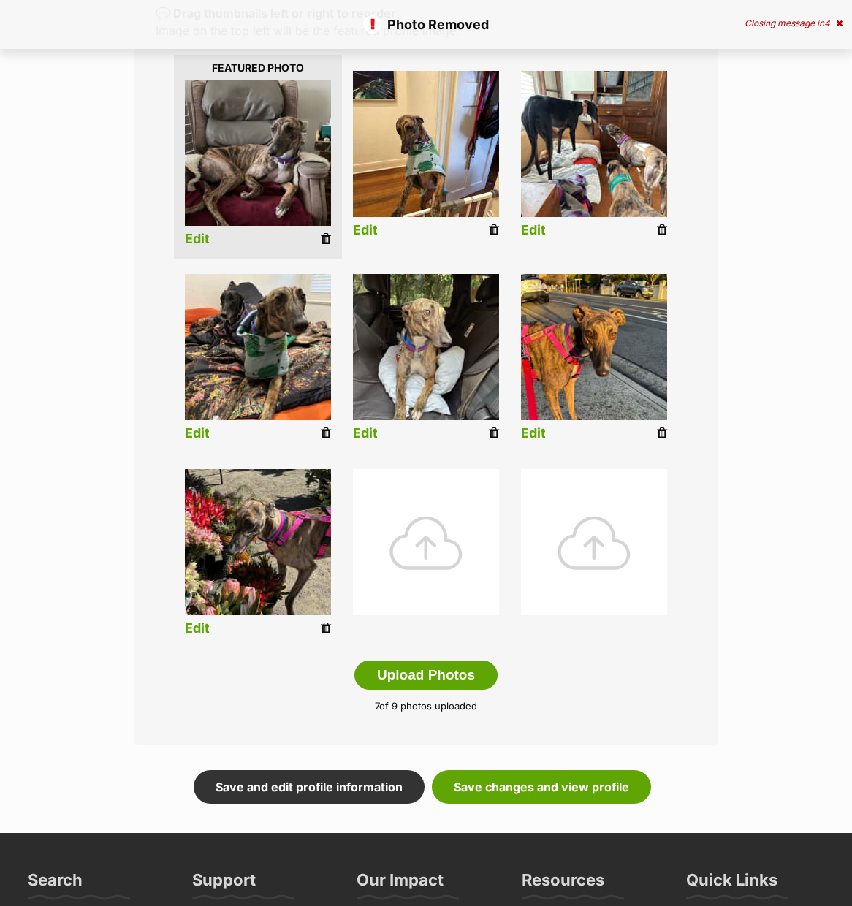
scroll to position [326, 0]
click at [465, 503] on div at bounding box center [426, 542] width 146 height 146
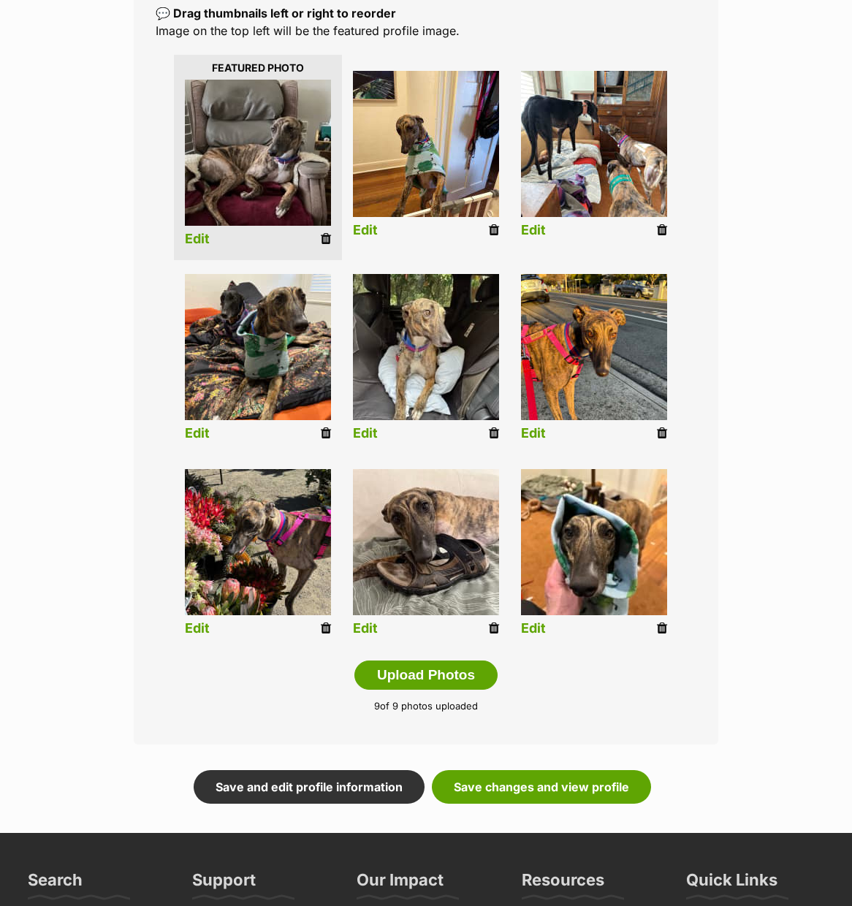
drag, startPoint x: 322, startPoint y: 239, endPoint x: 455, endPoint y: 595, distance: 380.5
click at [322, 239] on icon at bounding box center [326, 238] width 10 height 13
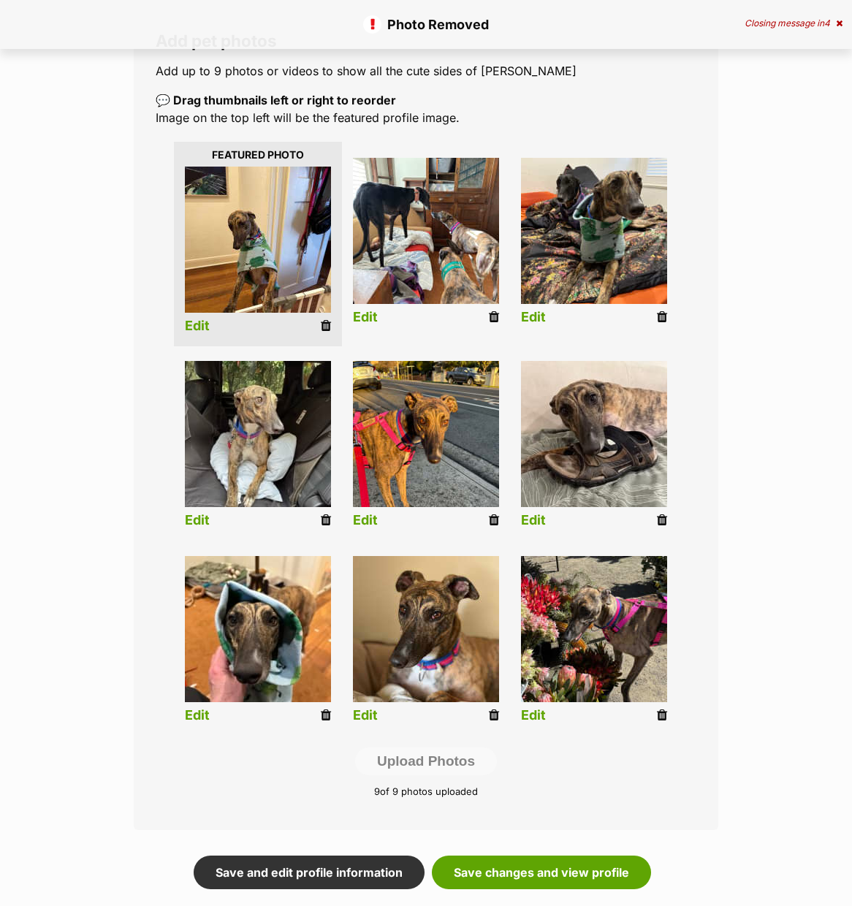
scroll to position [242, 0]
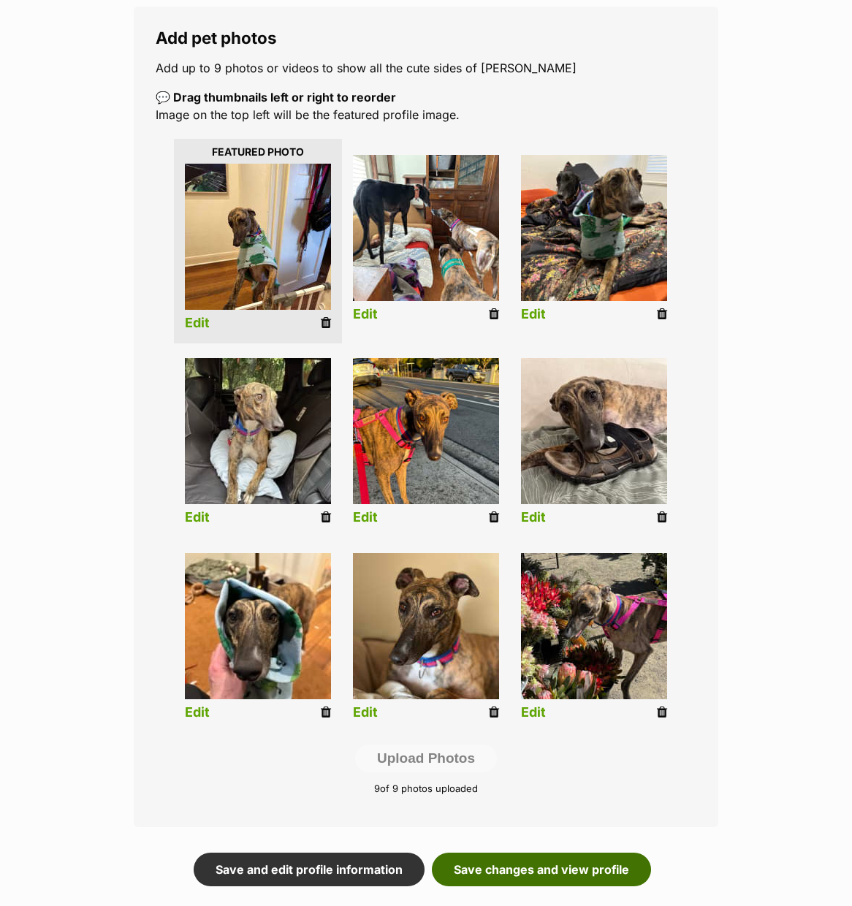
click at [528, 869] on link "Save changes and view profile" at bounding box center [541, 870] width 219 height 34
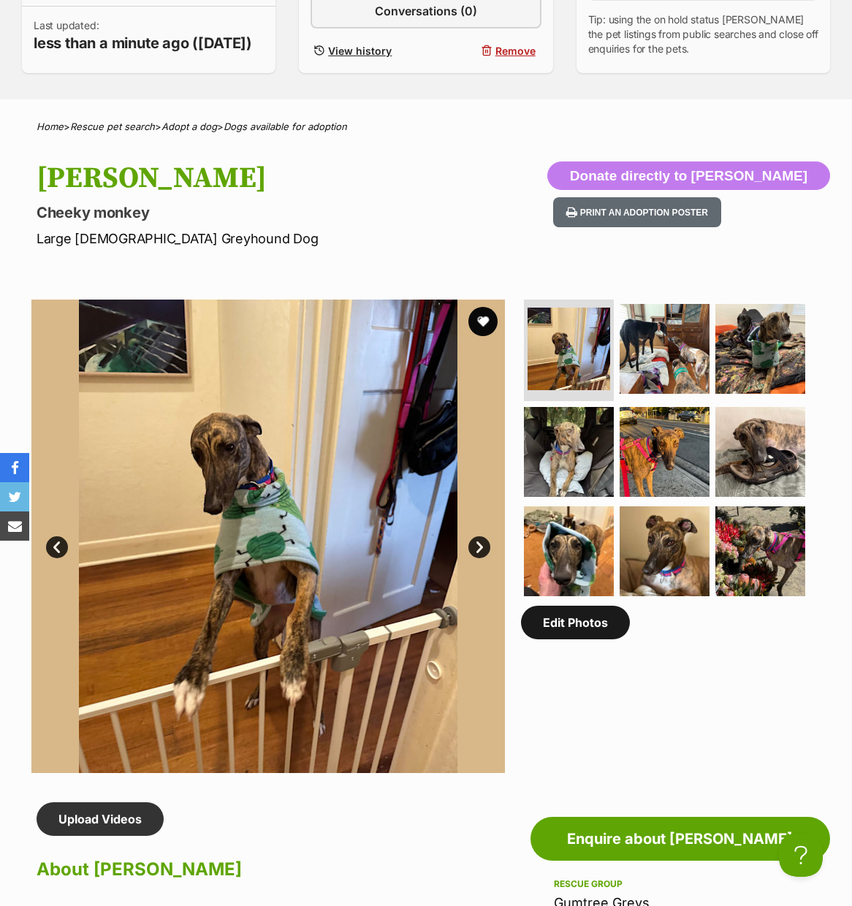
click at [579, 639] on link "Edit Photos" at bounding box center [575, 623] width 109 height 34
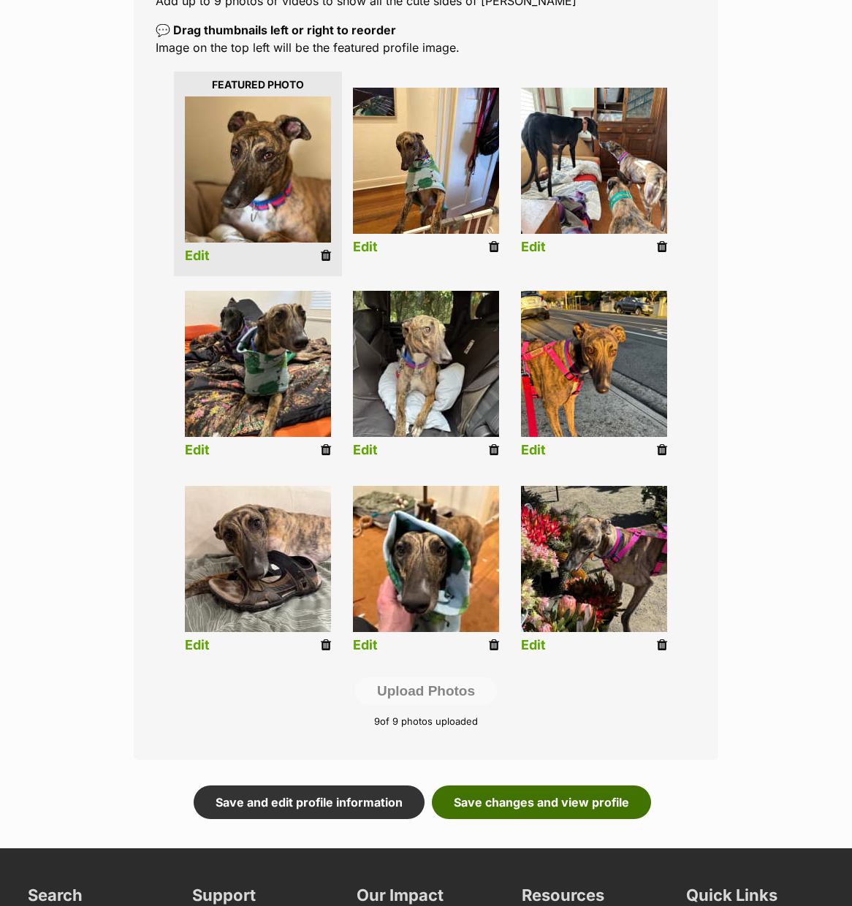
click at [567, 794] on link "Save changes and view profile" at bounding box center [541, 802] width 219 height 34
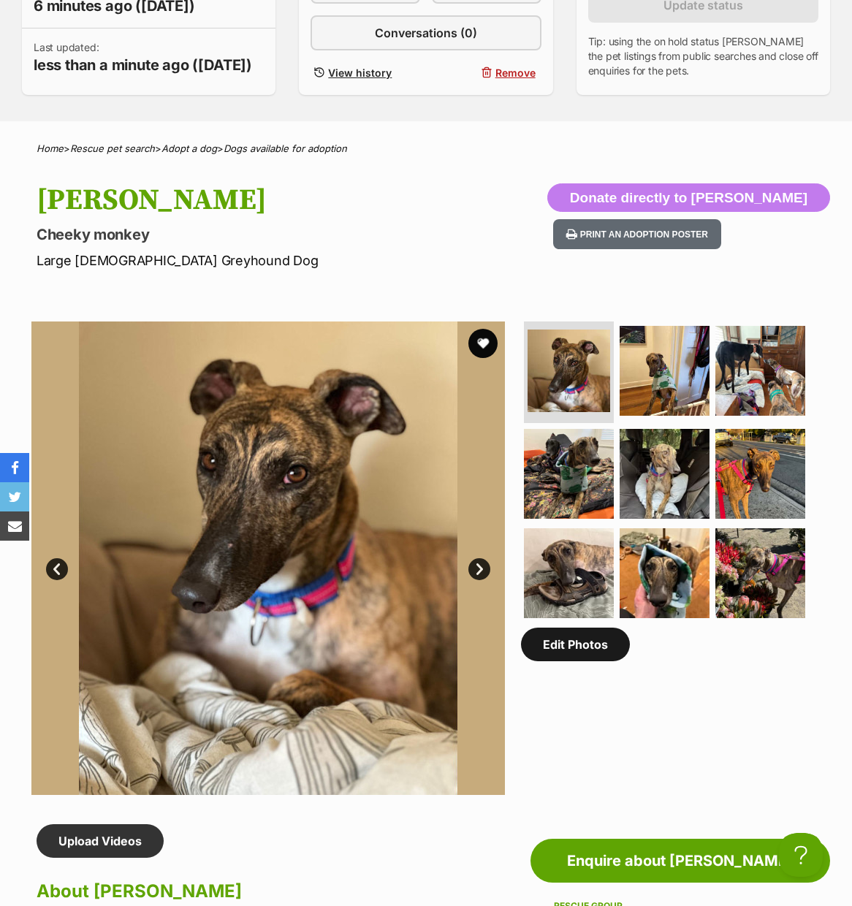
click at [578, 661] on link "Edit Photos" at bounding box center [575, 645] width 109 height 34
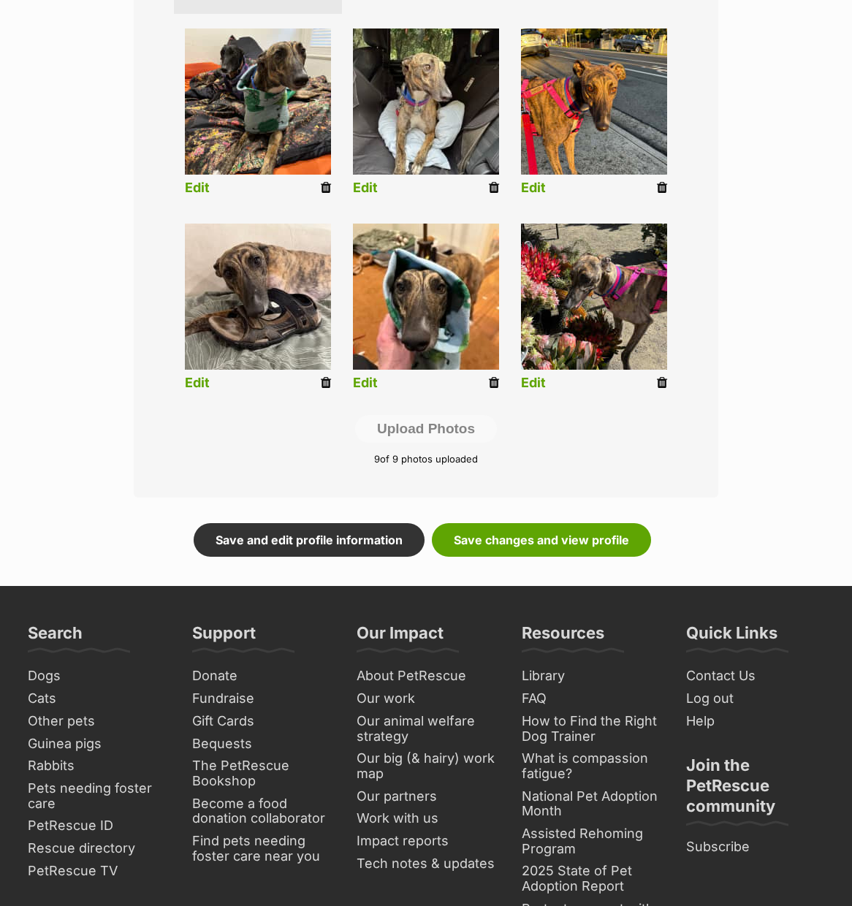
scroll to position [571, 0]
click at [541, 531] on link "Save changes and view profile" at bounding box center [541, 540] width 219 height 34
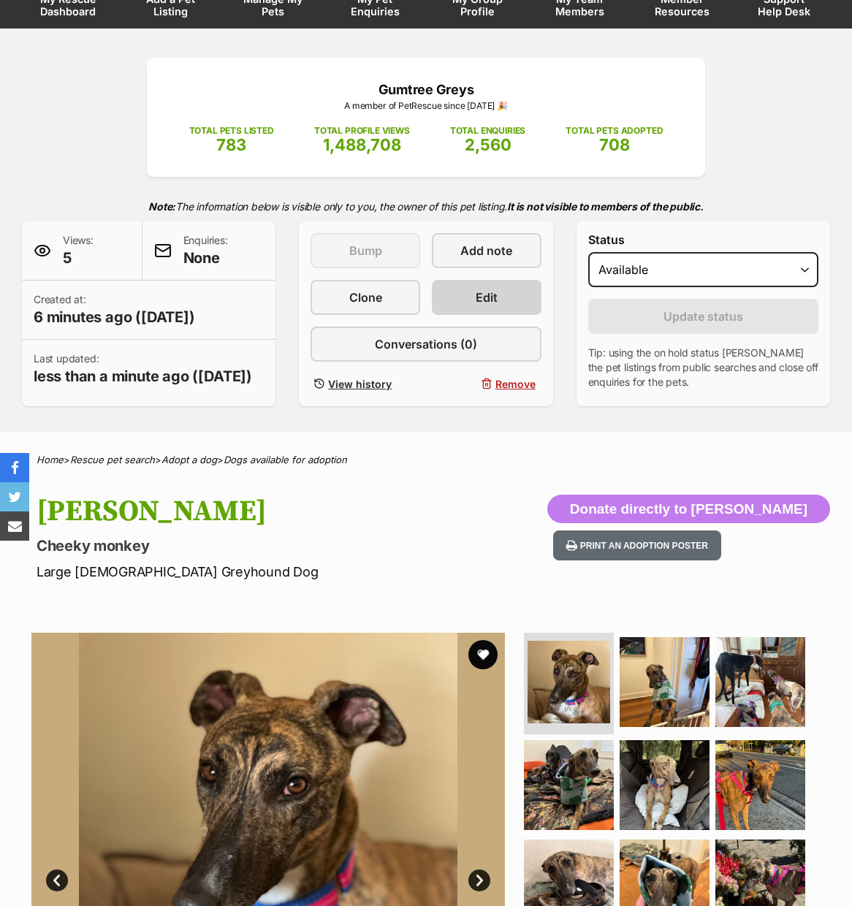
click at [482, 299] on span "Edit" at bounding box center [487, 298] width 22 height 18
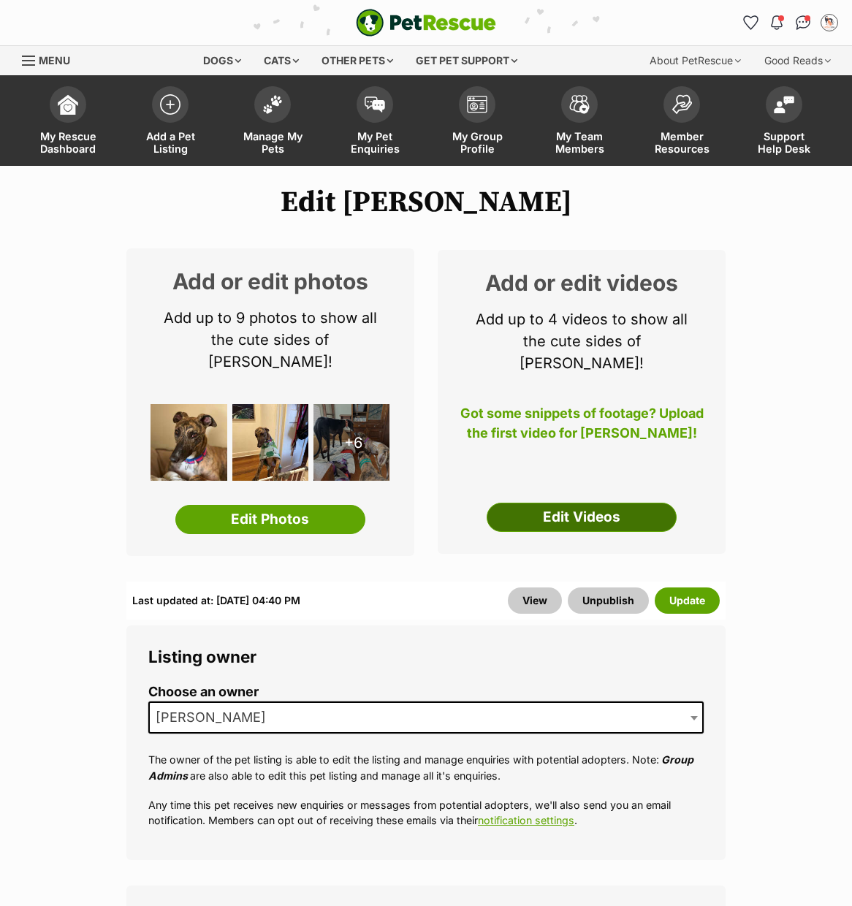
click at [575, 503] on link "Edit Videos" at bounding box center [582, 517] width 190 height 29
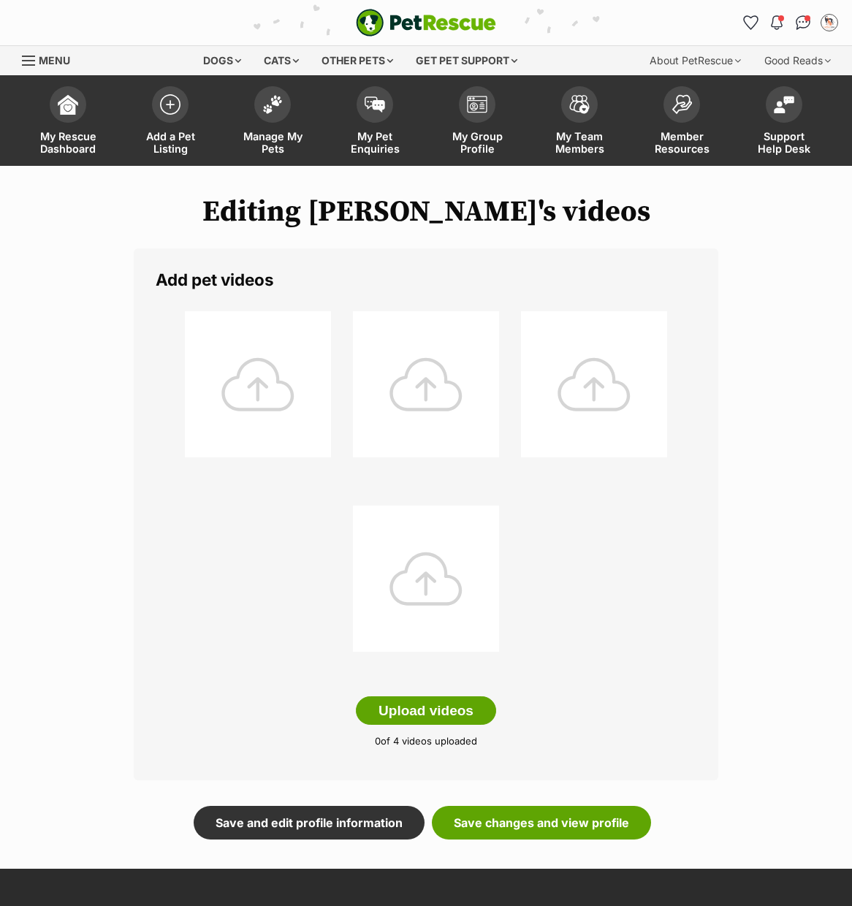
click at [251, 394] on div at bounding box center [258, 384] width 146 height 146
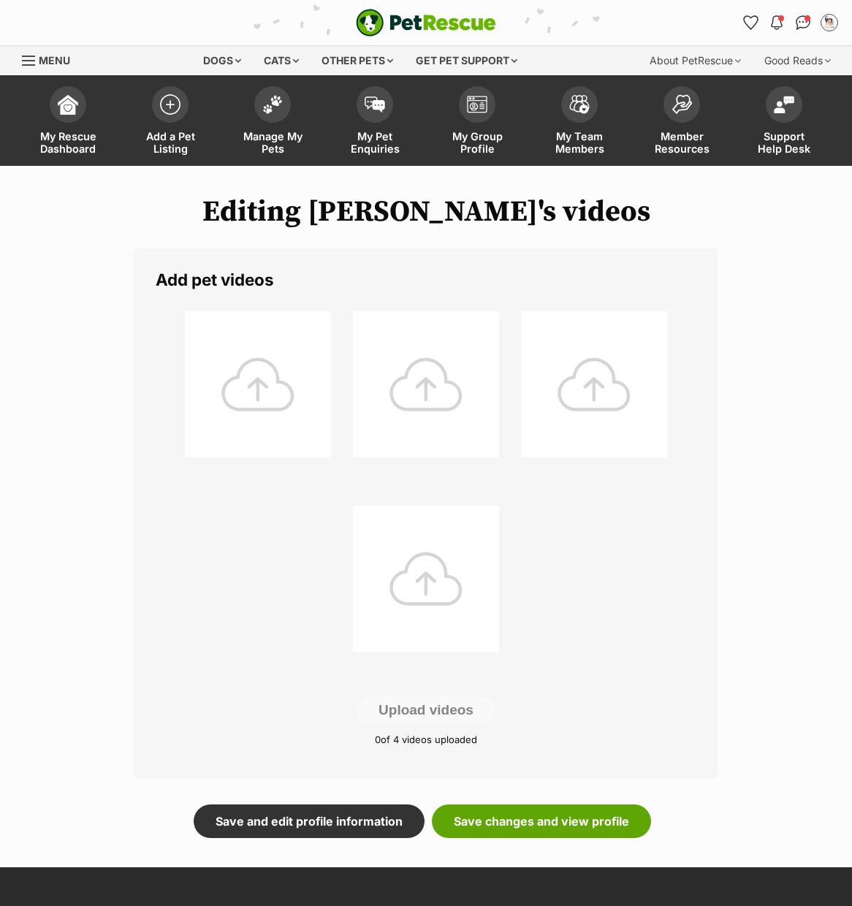
click at [264, 419] on div at bounding box center [258, 384] width 146 height 146
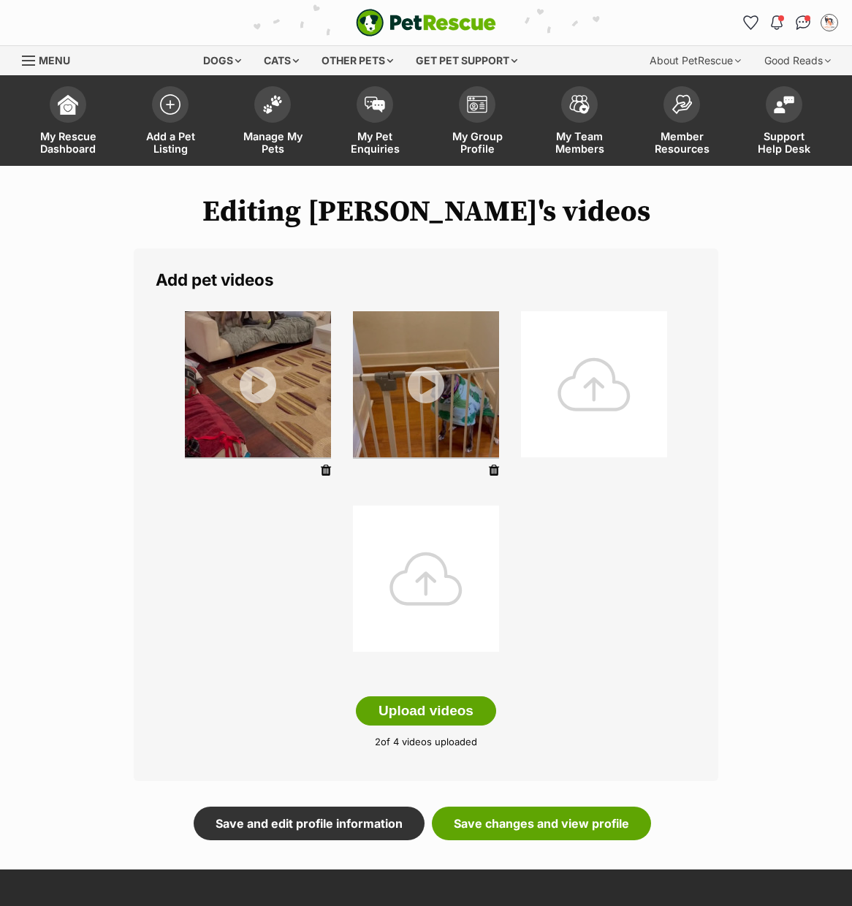
drag, startPoint x: 515, startPoint y: 820, endPoint x: 530, endPoint y: 790, distance: 34.0
click at [515, 820] on link "Save changes and view profile" at bounding box center [541, 824] width 219 height 34
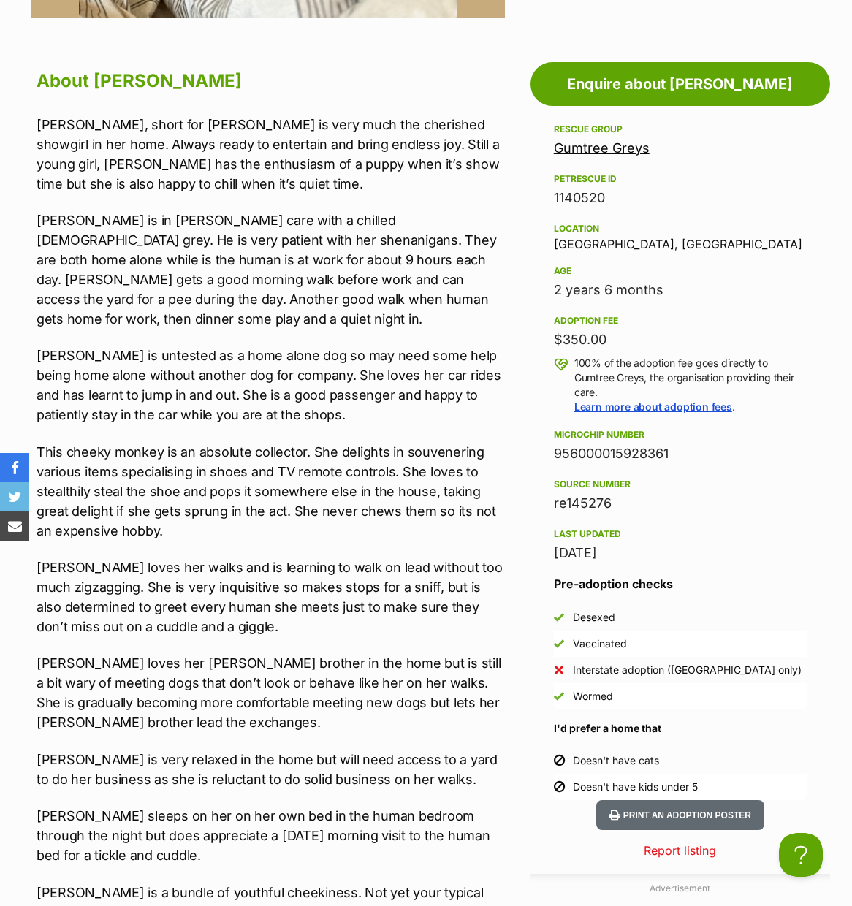
scroll to position [1186, 0]
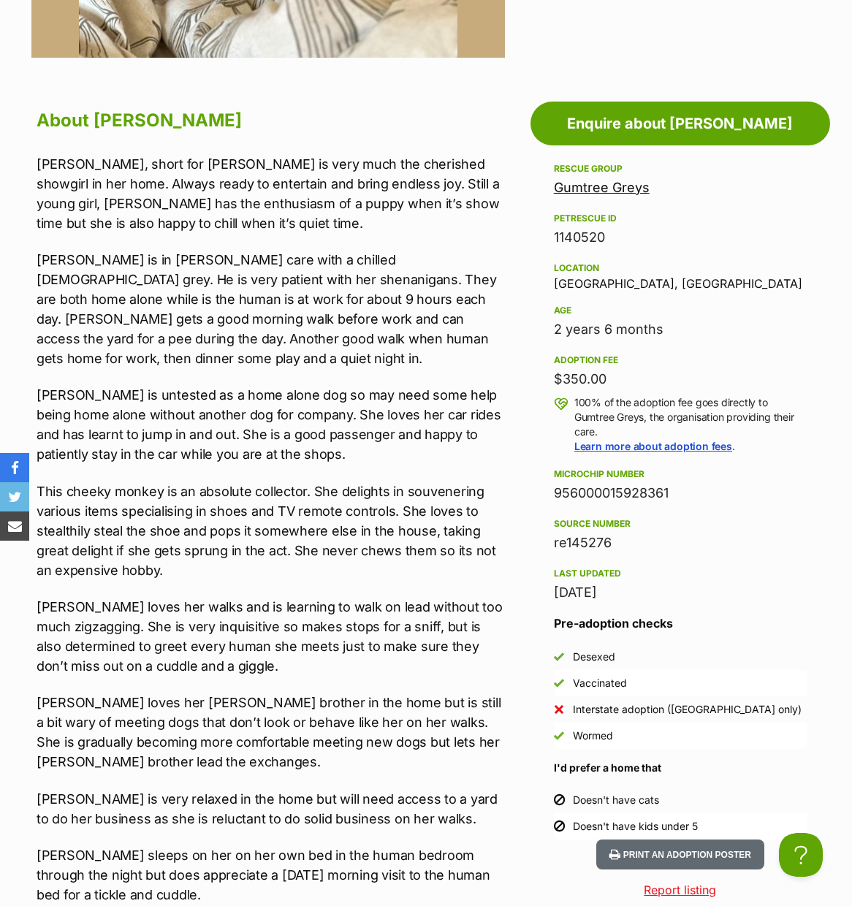
drag, startPoint x: 168, startPoint y: 657, endPoint x: 9, endPoint y: 147, distance: 534.2
